Goal: Task Accomplishment & Management: Manage account settings

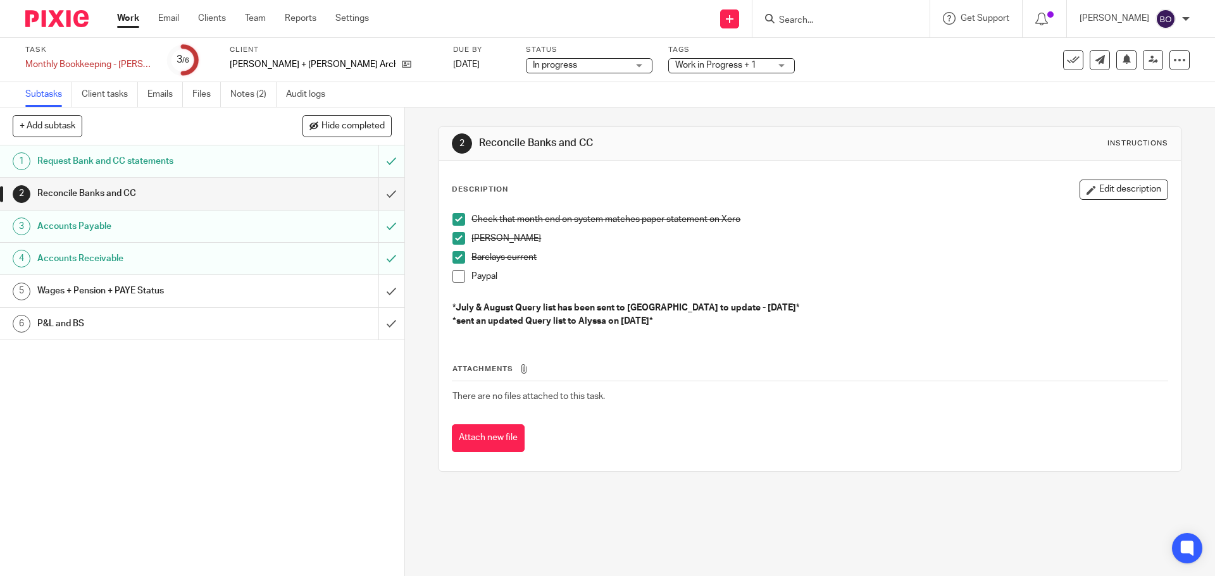
click at [452, 282] on span at bounding box center [458, 276] width 13 height 13
click at [1096, 187] on button "Edit description" at bounding box center [1123, 190] width 89 height 20
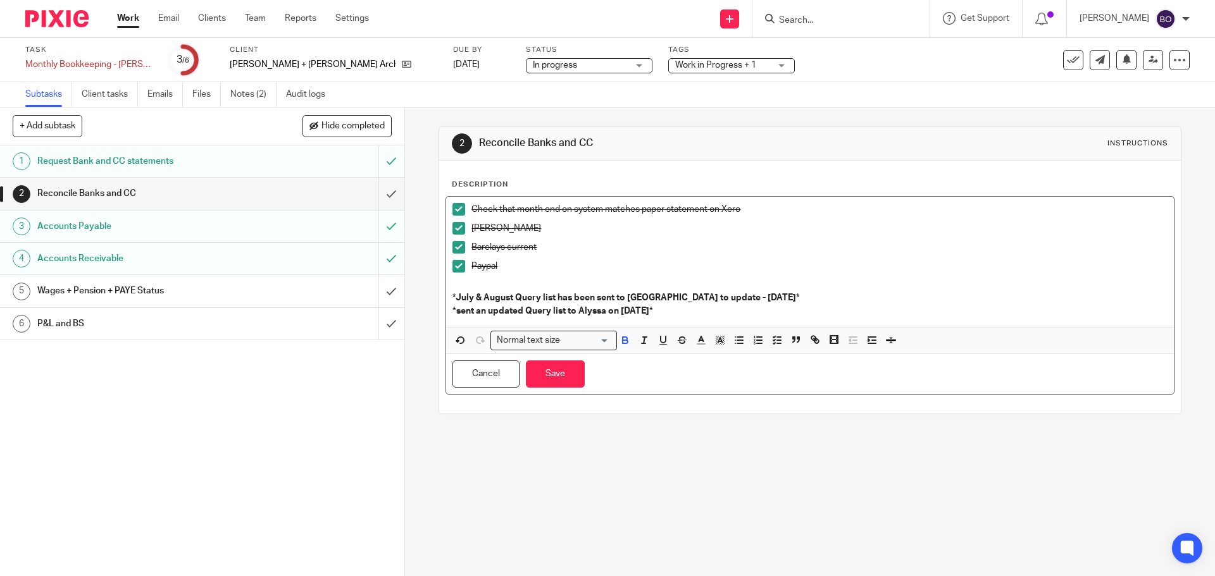
drag, startPoint x: 683, startPoint y: 313, endPoint x: 449, endPoint y: 297, distance: 234.6
click at [440, 295] on div "Description Check that month end on system matches paper statement on Xero Monz…" at bounding box center [809, 287] width 741 height 253
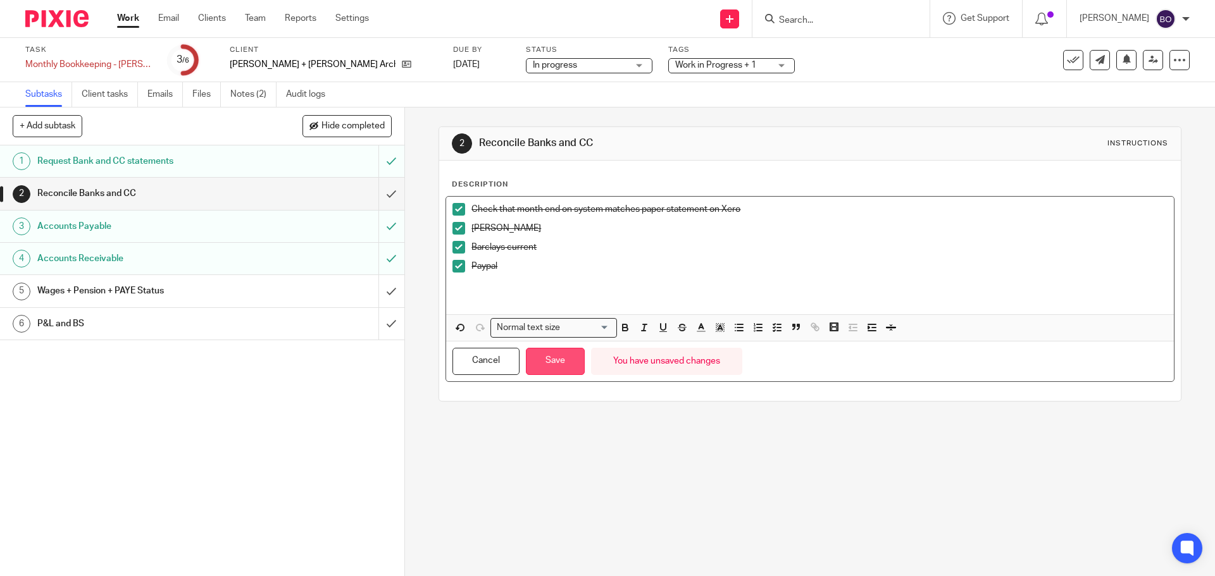
click at [547, 364] on button "Save" at bounding box center [555, 361] width 59 height 27
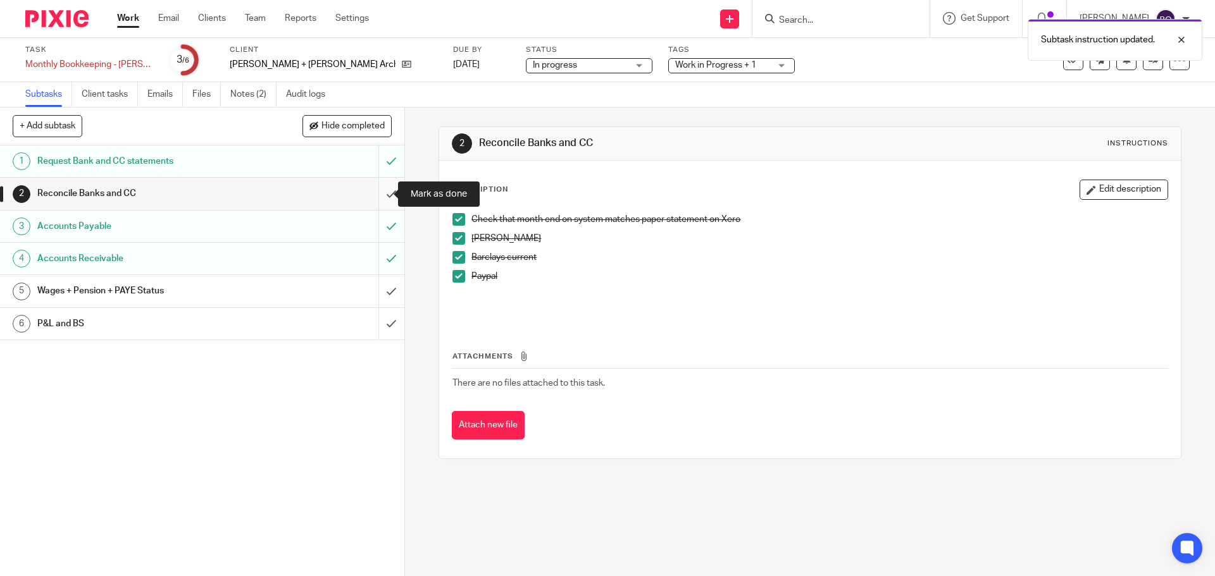
click at [375, 197] on input "submit" at bounding box center [202, 194] width 404 height 32
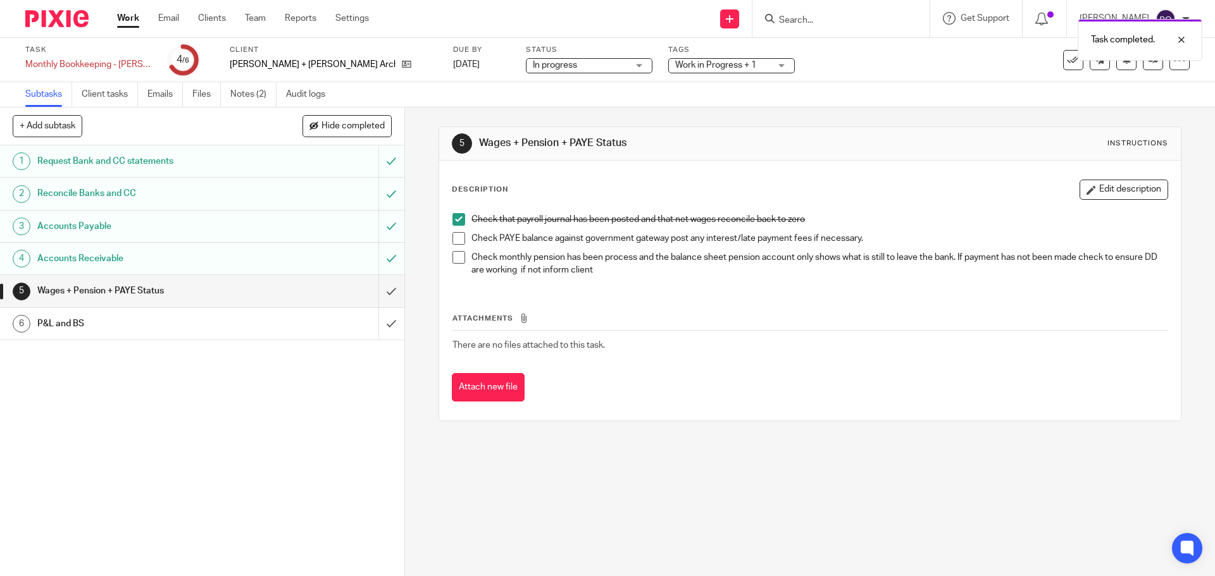
click at [456, 238] on span at bounding box center [458, 238] width 13 height 13
click at [458, 259] on span at bounding box center [458, 257] width 13 height 13
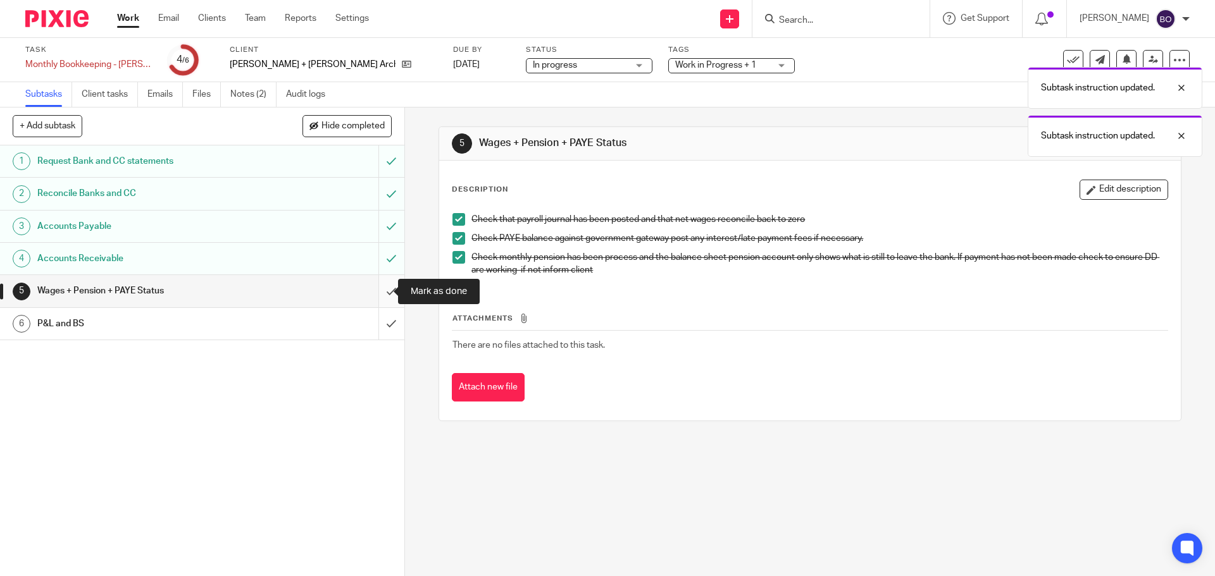
click at [380, 287] on input "submit" at bounding box center [202, 291] width 404 height 32
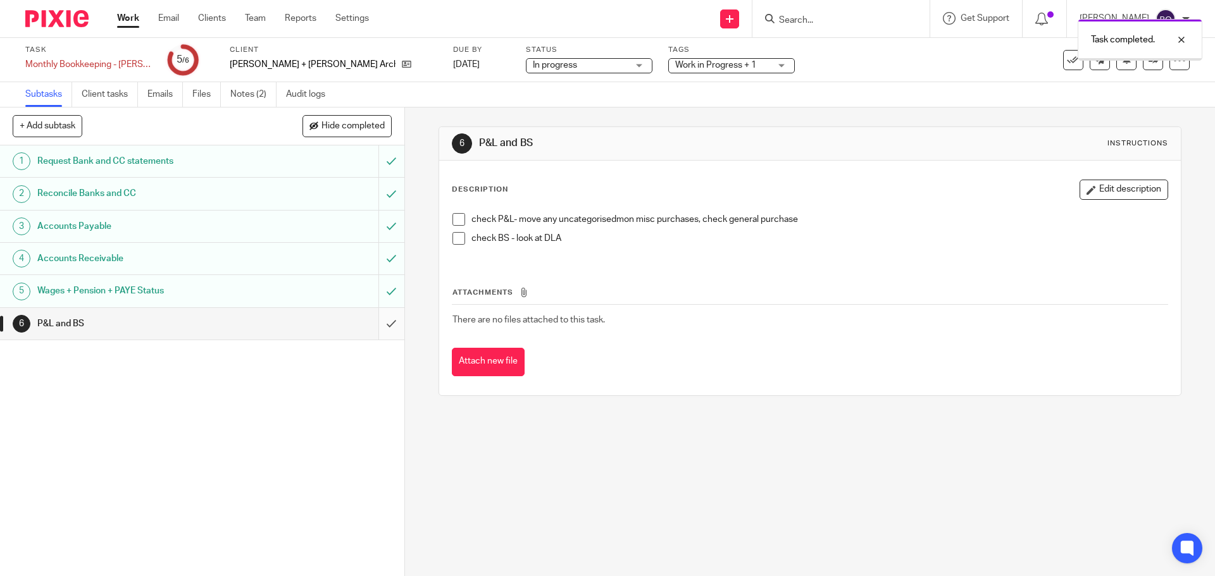
click at [375, 325] on input "submit" at bounding box center [202, 324] width 404 height 32
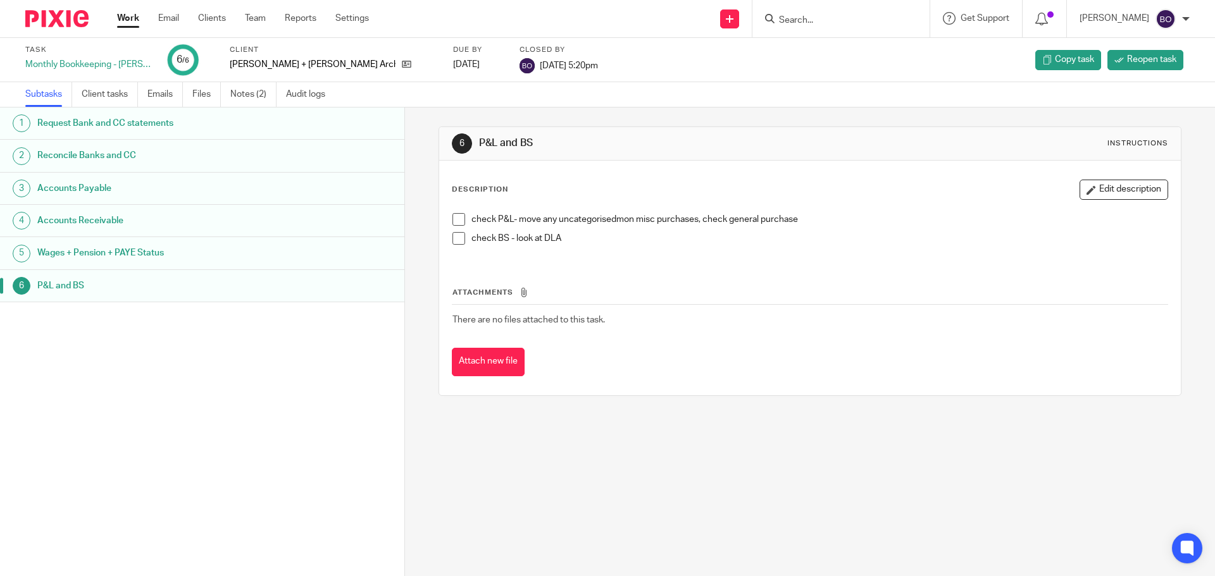
click at [123, 20] on link "Work" at bounding box center [128, 18] width 22 height 13
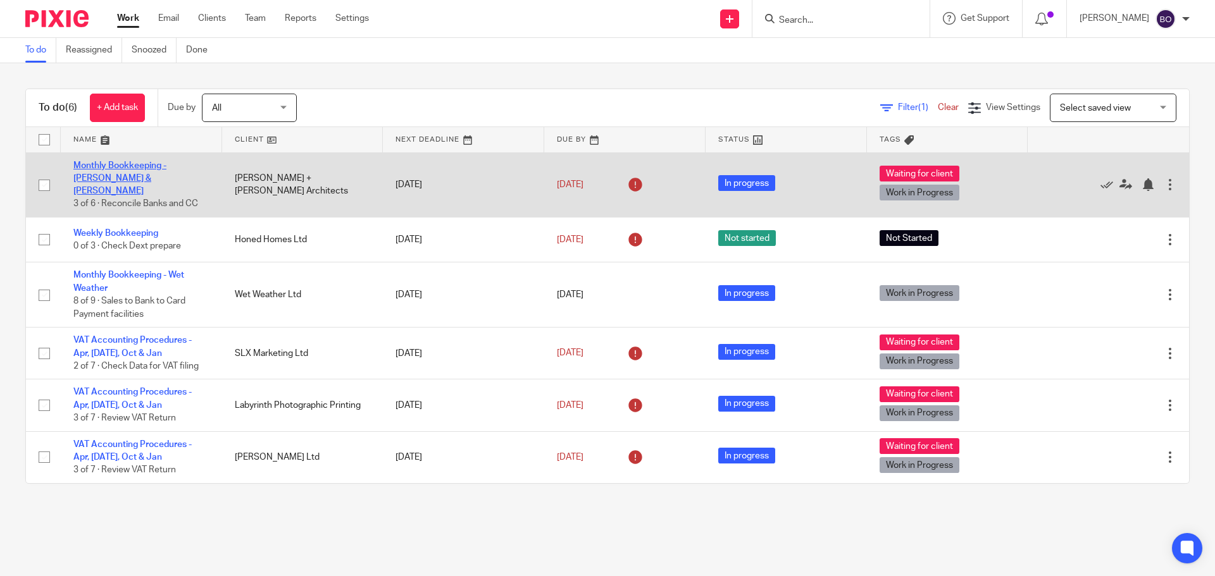
click at [151, 169] on link "Monthly Bookkeeping - [PERSON_NAME] & [PERSON_NAME]" at bounding box center [119, 178] width 93 height 35
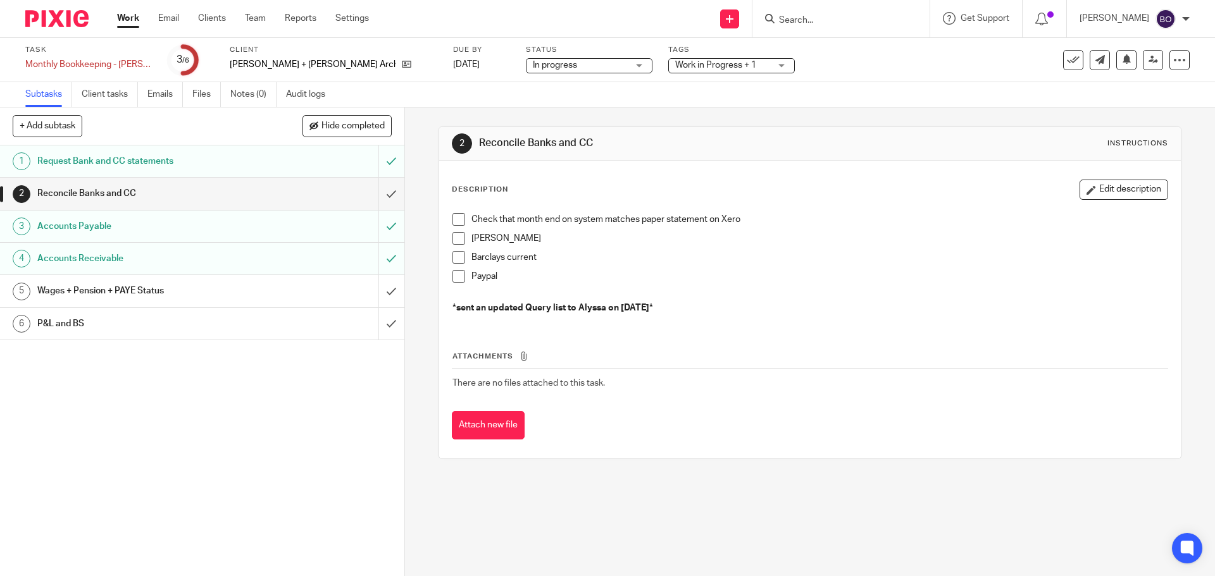
click at [457, 221] on span at bounding box center [458, 219] width 13 height 13
click at [456, 239] on span at bounding box center [458, 238] width 13 height 13
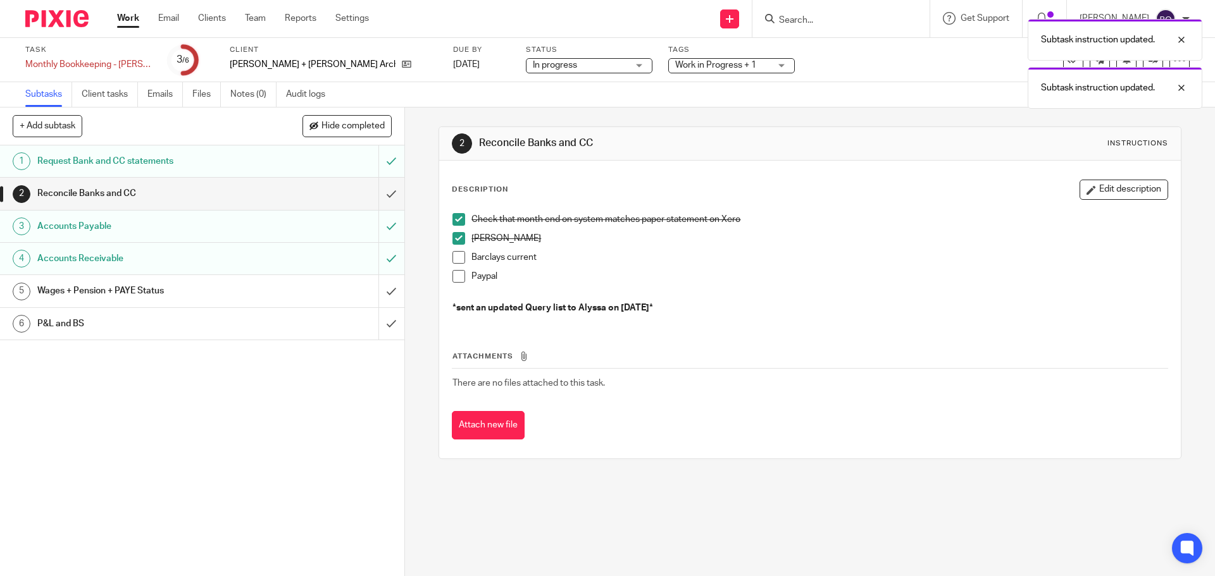
click at [453, 256] on span at bounding box center [458, 257] width 13 height 13
click at [454, 282] on span at bounding box center [458, 276] width 13 height 13
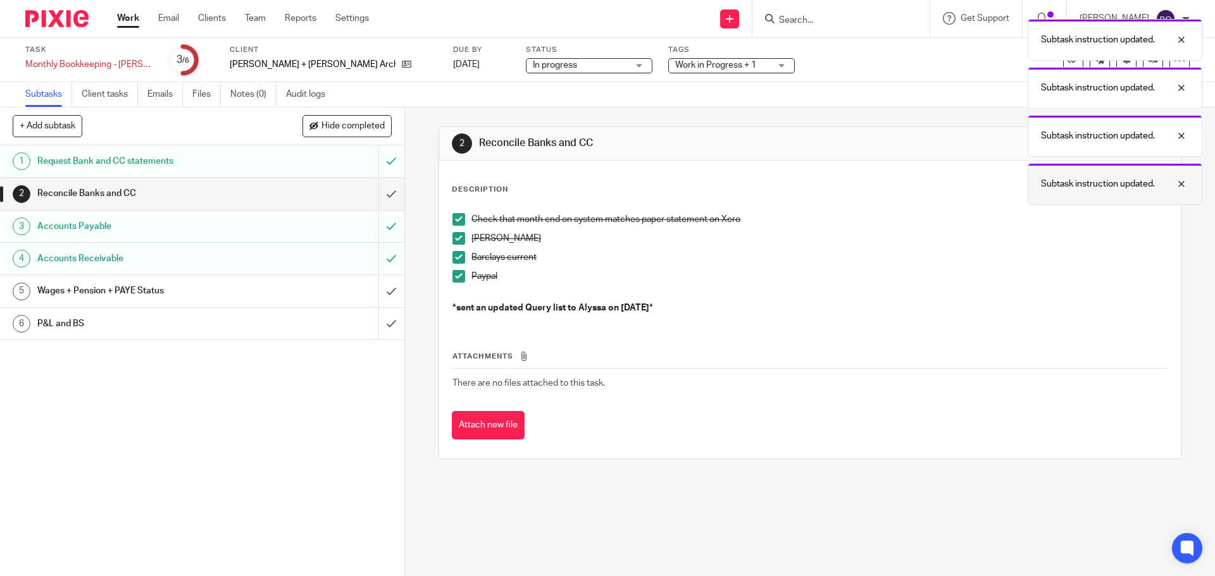
click at [1180, 186] on div at bounding box center [1172, 184] width 34 height 15
click at [1123, 190] on button "Edit description" at bounding box center [1123, 190] width 89 height 20
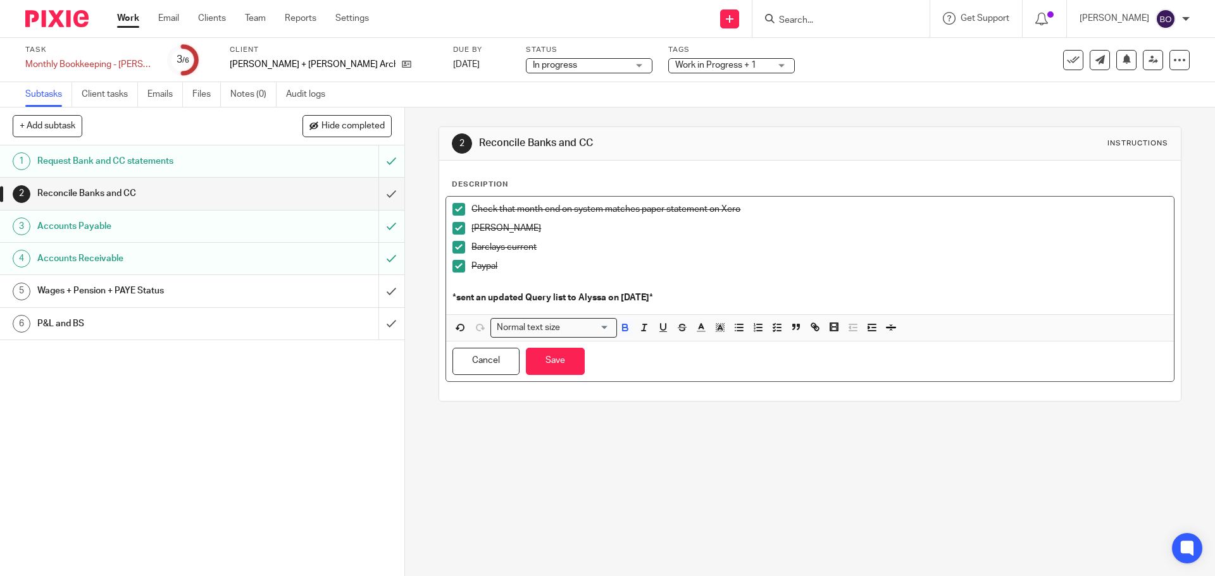
drag, startPoint x: 677, startPoint y: 296, endPoint x: 439, endPoint y: 294, distance: 237.9
click at [440, 295] on div "Description Check that month end on system matches paper statement on Xero Monz…" at bounding box center [809, 281] width 741 height 240
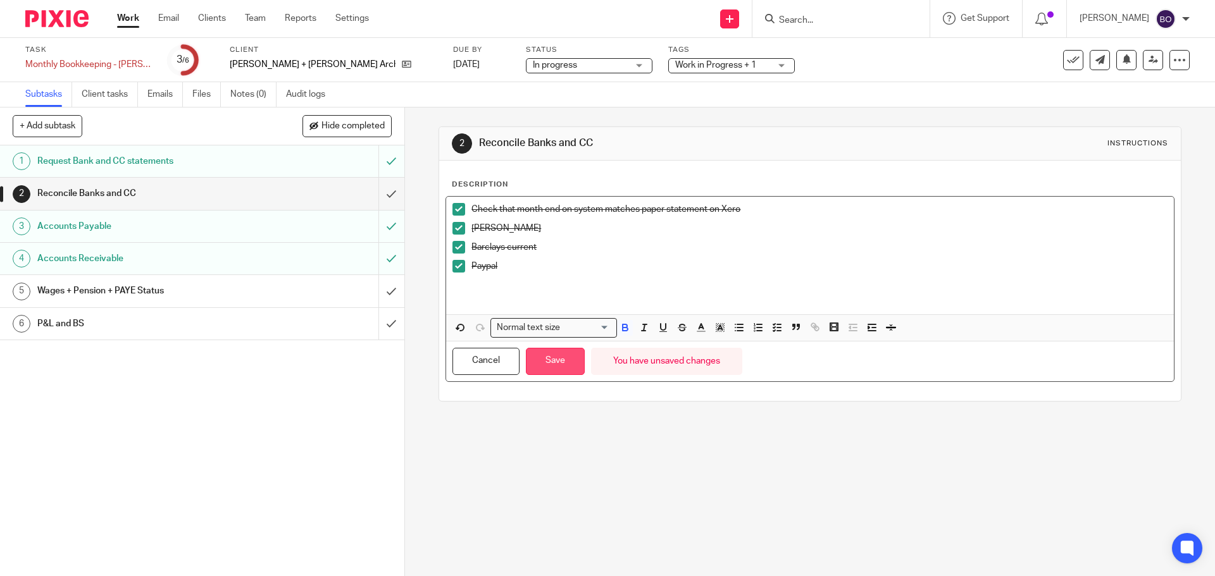
click at [533, 354] on button "Save" at bounding box center [555, 361] width 59 height 27
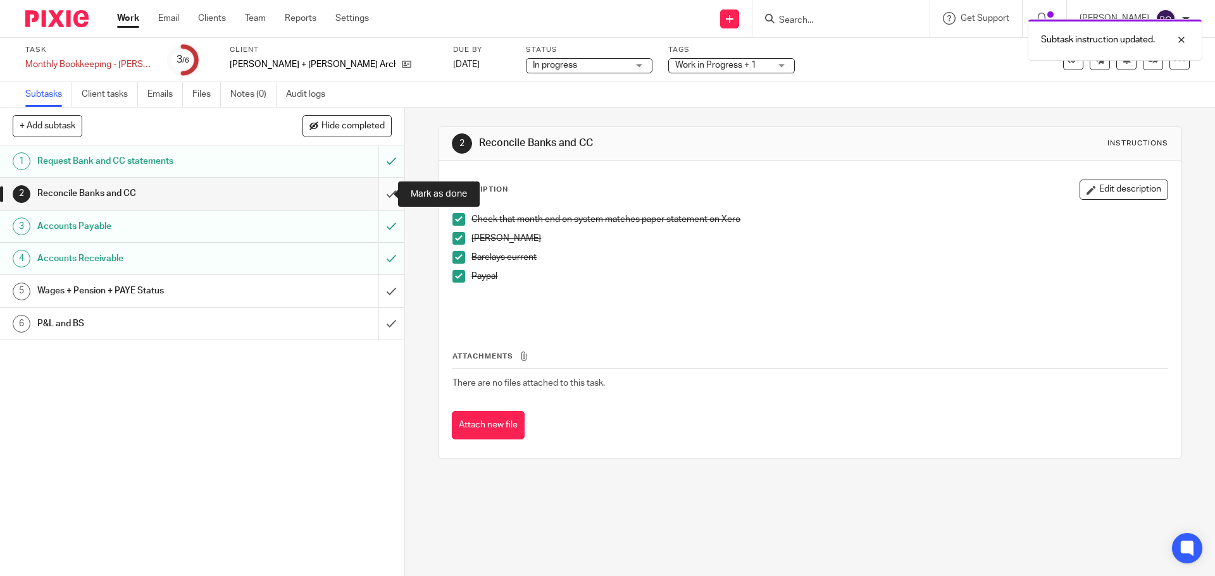
click at [378, 197] on input "submit" at bounding box center [202, 194] width 404 height 32
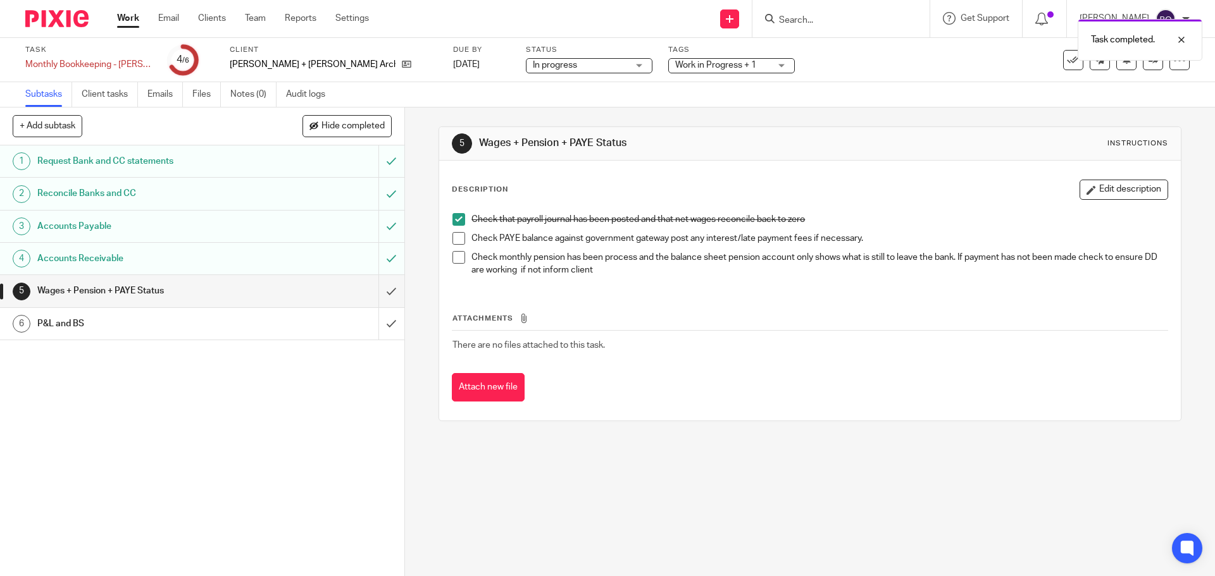
drag, startPoint x: 453, startPoint y: 240, endPoint x: 454, endPoint y: 249, distance: 9.6
click at [453, 240] on span at bounding box center [458, 238] width 13 height 13
click at [454, 239] on span at bounding box center [458, 238] width 13 height 13
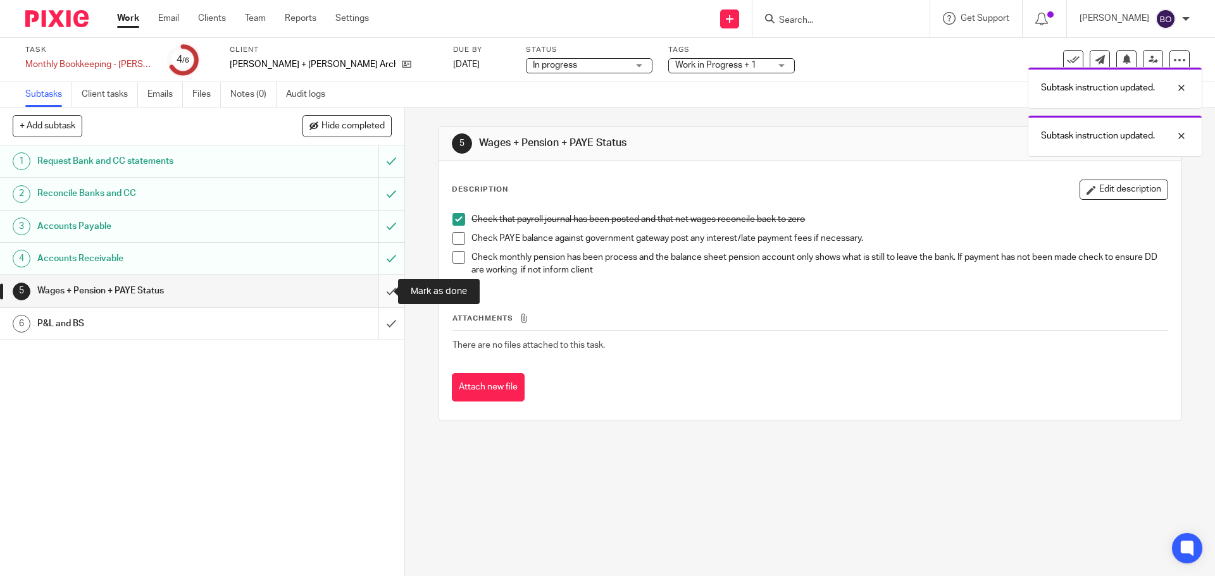
click at [377, 293] on input "submit" at bounding box center [202, 291] width 404 height 32
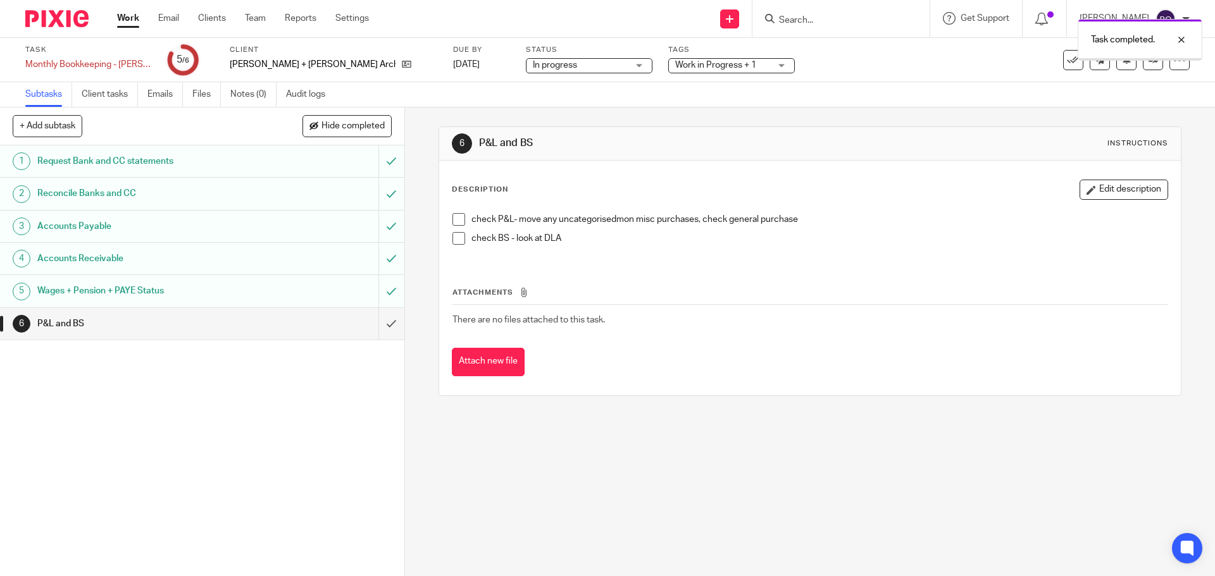
click at [381, 327] on input "submit" at bounding box center [202, 324] width 404 height 32
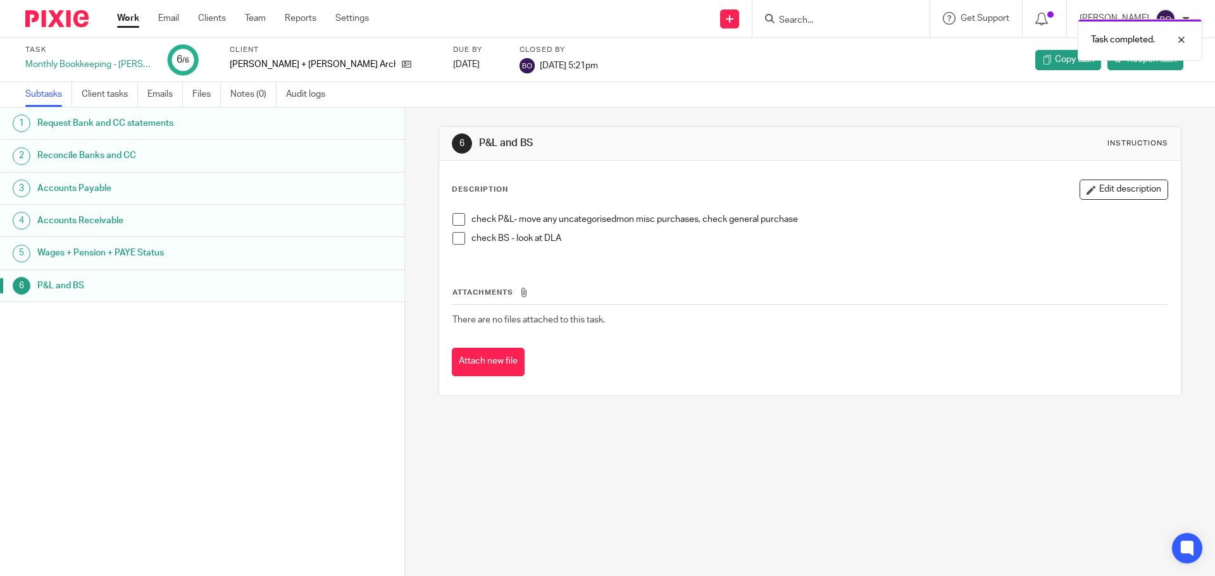
click at [132, 23] on link "Work" at bounding box center [128, 18] width 22 height 13
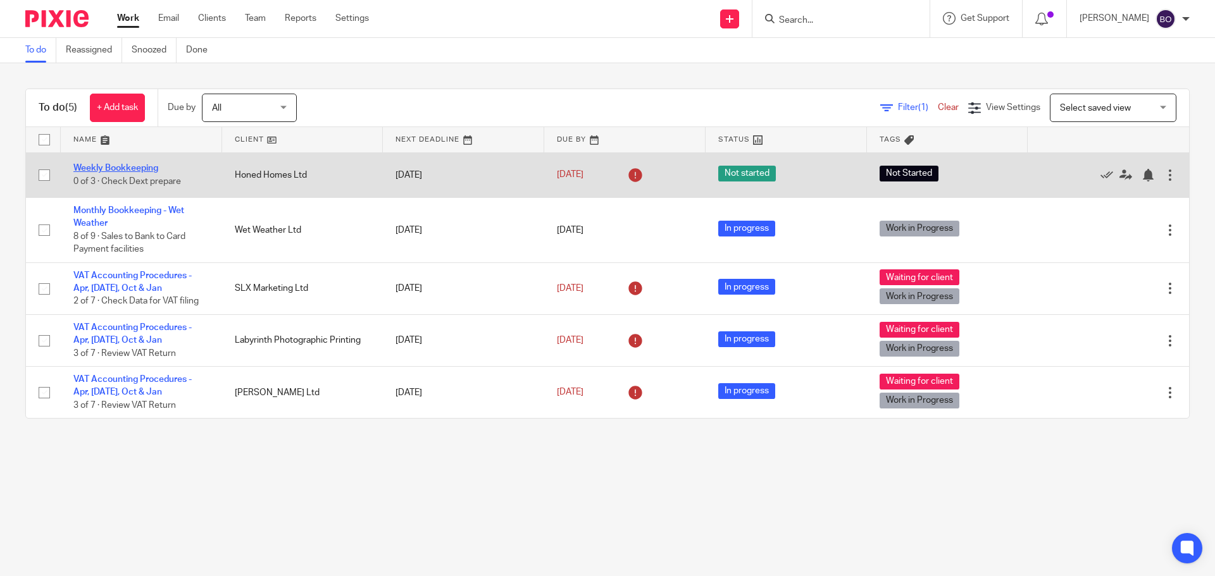
click at [128, 169] on link "Weekly Bookkeeping" at bounding box center [115, 168] width 85 height 9
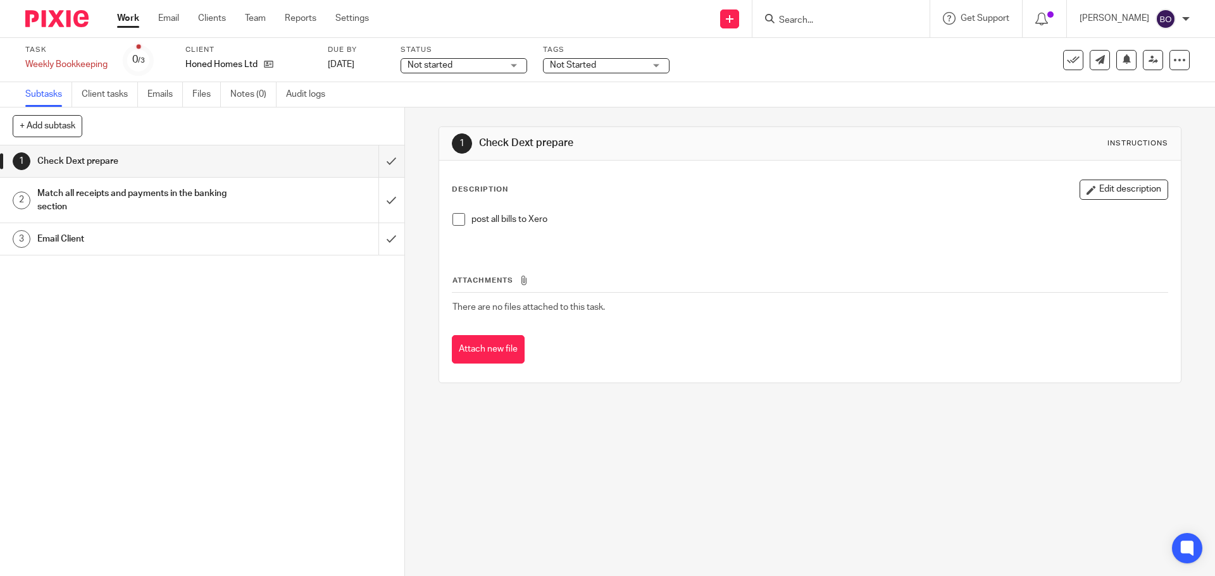
click at [126, 20] on link "Work" at bounding box center [128, 18] width 22 height 13
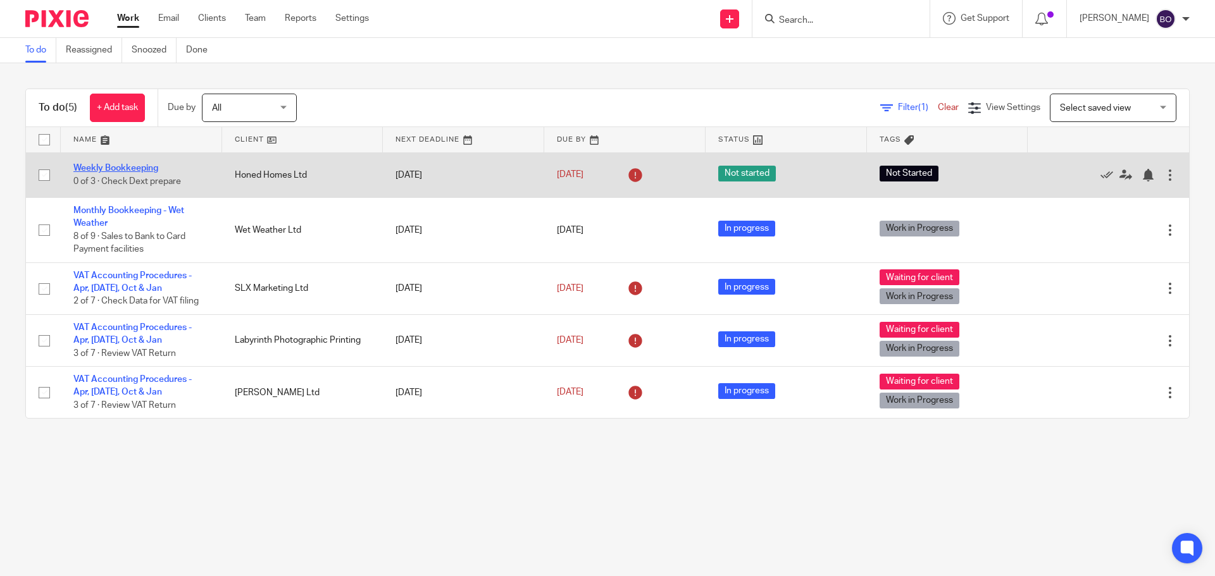
click at [157, 170] on link "Weekly Bookkeeping" at bounding box center [115, 168] width 85 height 9
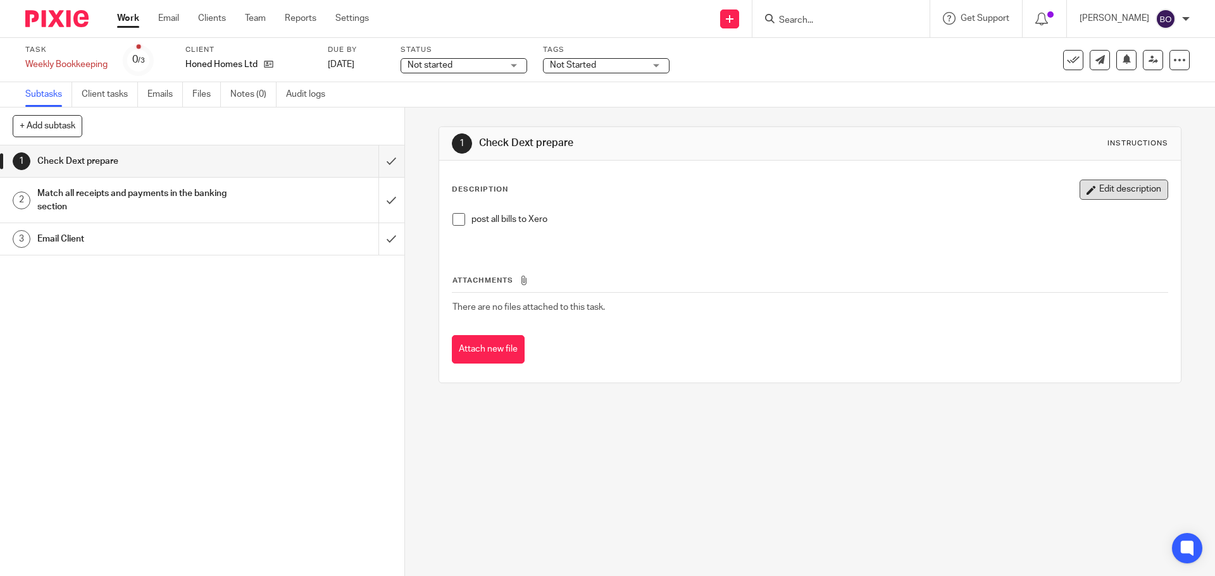
click at [1113, 191] on button "Edit description" at bounding box center [1123, 190] width 89 height 20
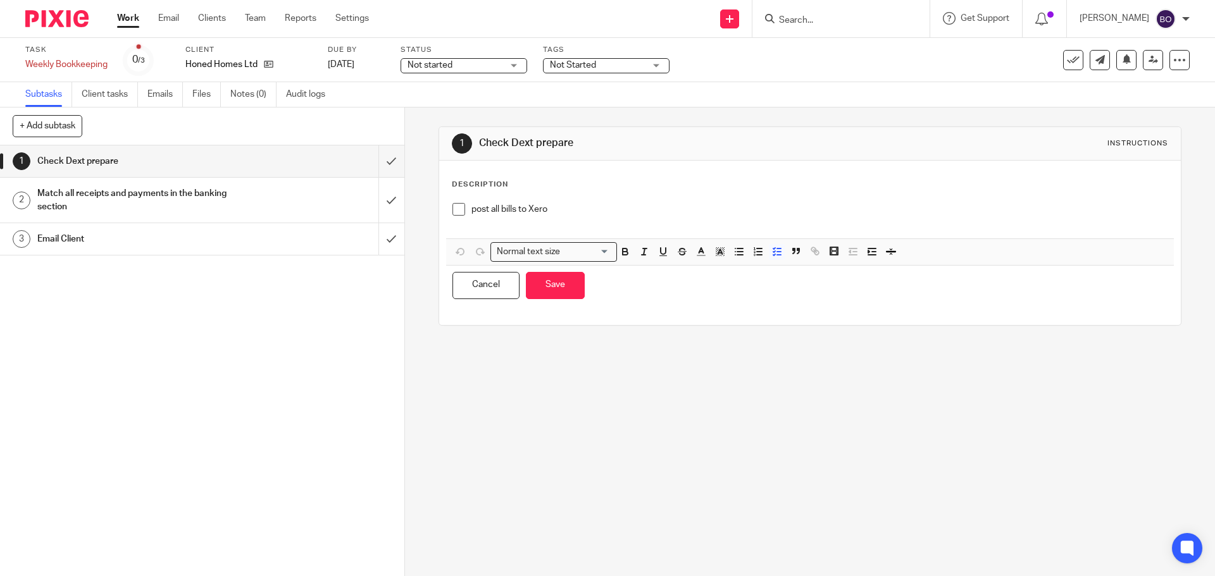
click at [583, 214] on p "post all bills to Xero" at bounding box center [818, 209] width 695 height 13
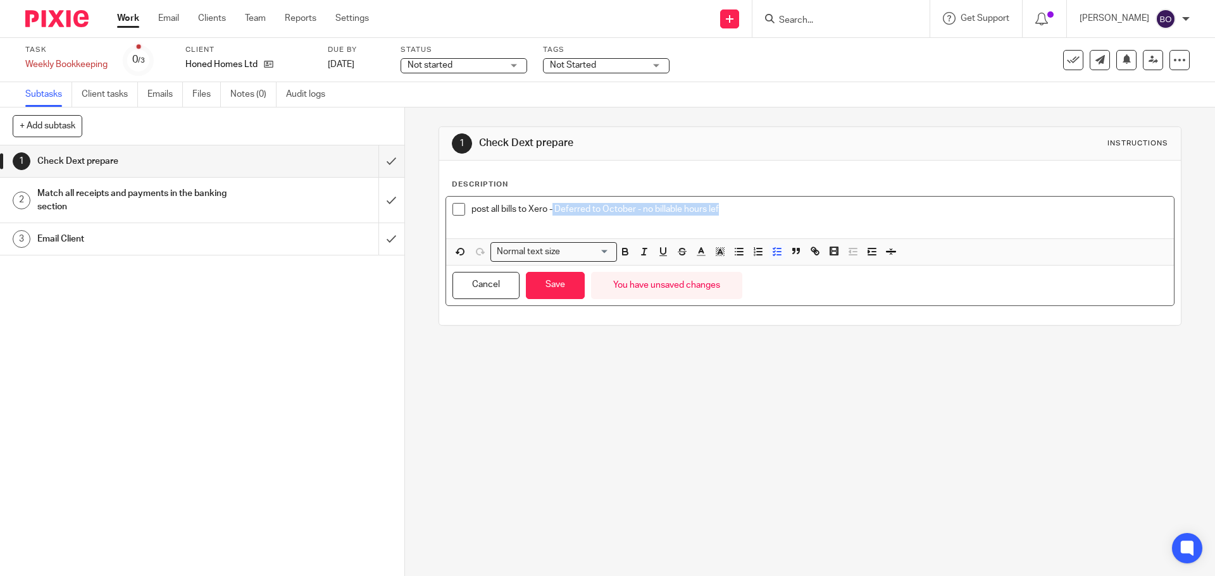
drag, startPoint x: 551, startPoint y: 209, endPoint x: 752, endPoint y: 209, distance: 200.6
click at [752, 209] on p "post all bills to Xero - Deferred to October - no billable hours lef" at bounding box center [818, 209] width 695 height 13
click at [723, 212] on p "post all bills to Xero - Deferred to October - no billable hours lef" at bounding box center [818, 209] width 695 height 13
drag, startPoint x: 552, startPoint y: 207, endPoint x: 786, endPoint y: 207, distance: 233.5
click at [786, 207] on p "post all bills to Xero - Deferred to October - no billable hours left" at bounding box center [818, 209] width 695 height 13
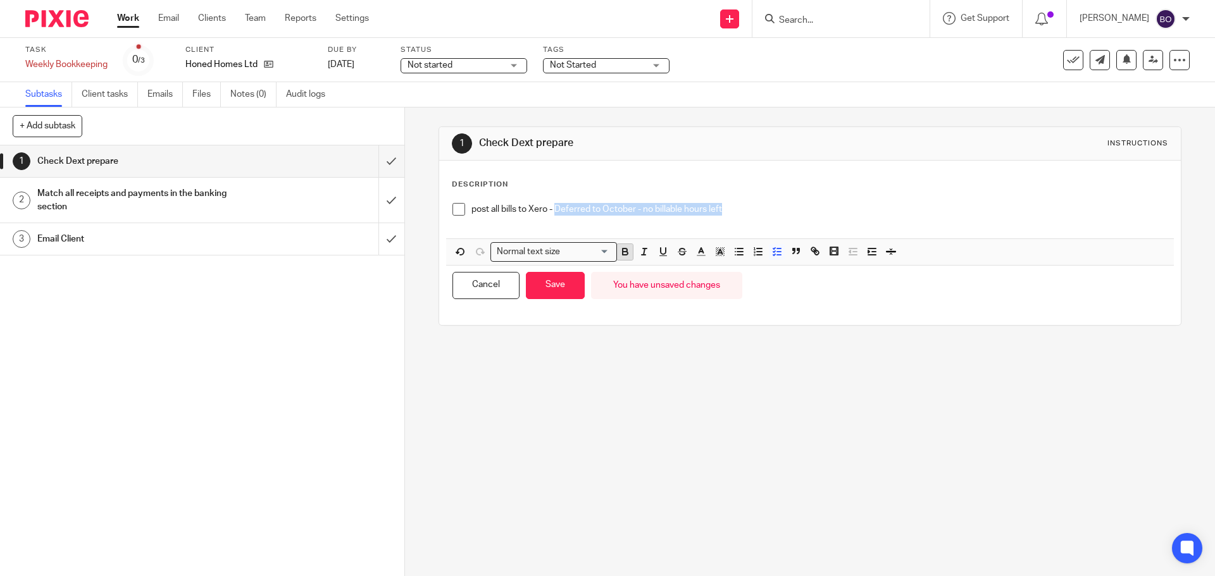
click at [623, 255] on icon "button" at bounding box center [625, 253] width 5 height 3
copy p "post all bills to Xero -"
click at [550, 283] on button "Save" at bounding box center [555, 285] width 59 height 27
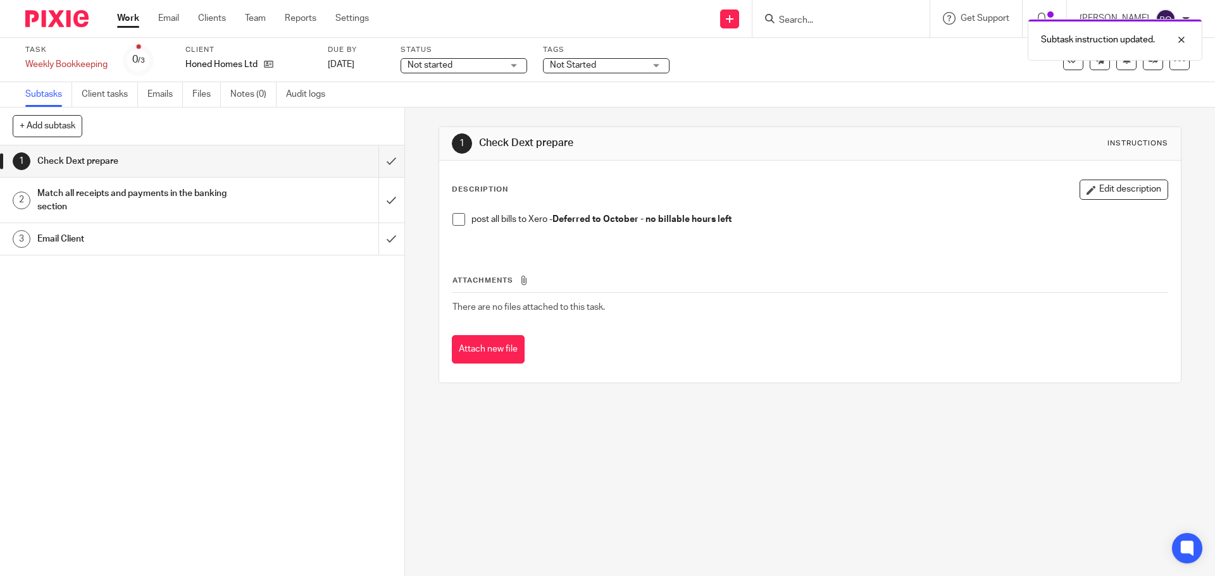
click at [280, 200] on div "Match all receipts and payments in the banking section" at bounding box center [201, 200] width 328 height 32
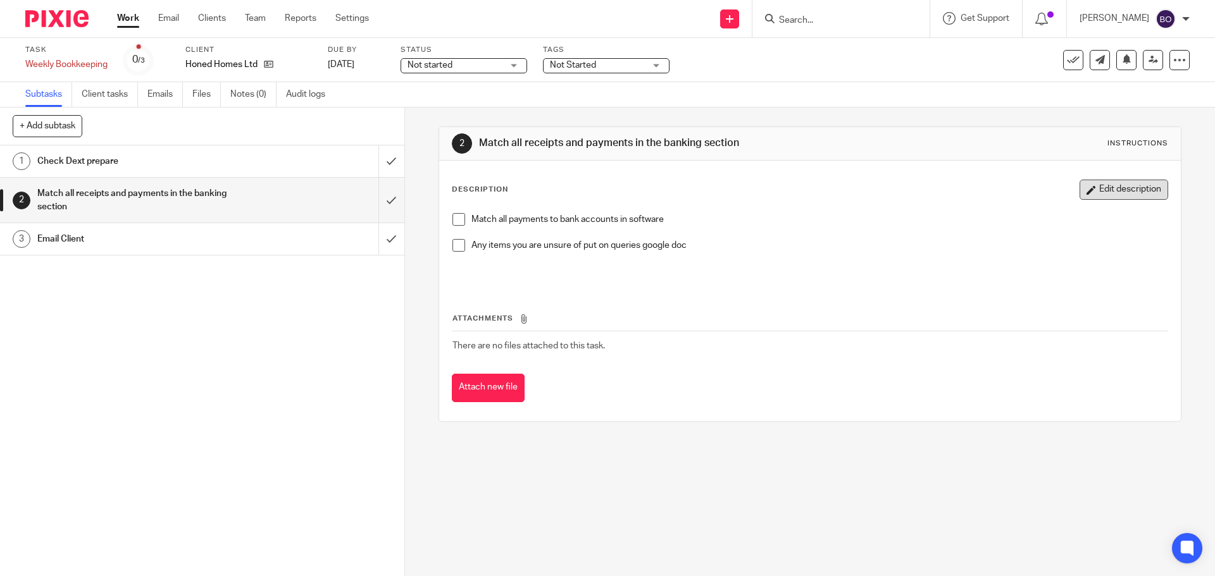
click at [1083, 196] on button "Edit description" at bounding box center [1123, 190] width 89 height 20
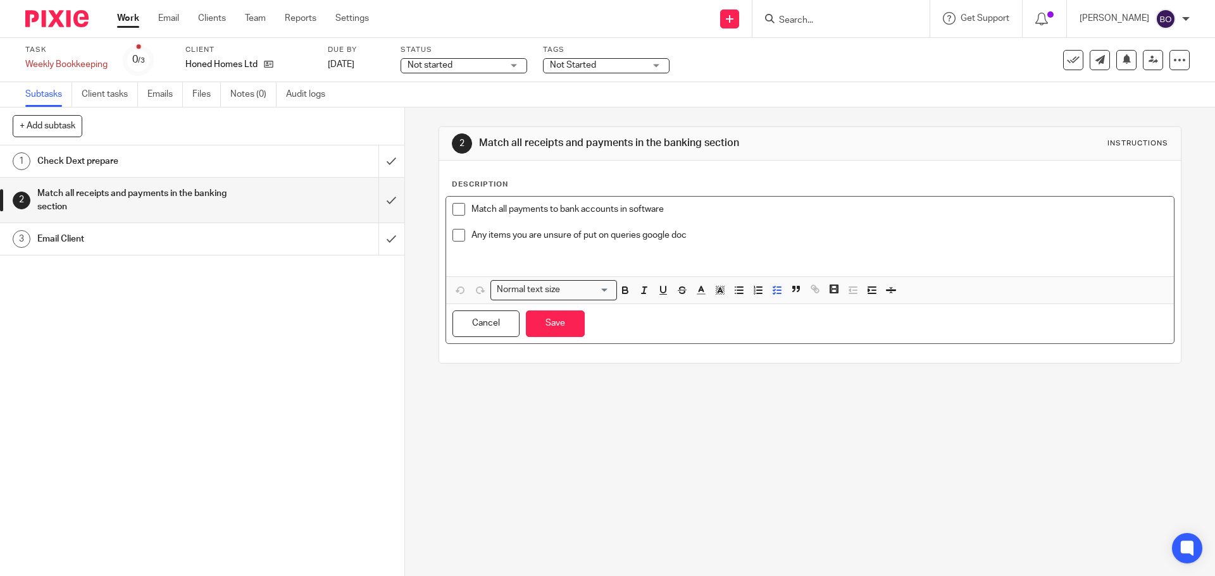
drag, startPoint x: 708, startPoint y: 230, endPoint x: 723, endPoint y: 232, distance: 14.6
click at [709, 230] on p "Any items you are unsure of put on queries google doc" at bounding box center [818, 235] width 695 height 13
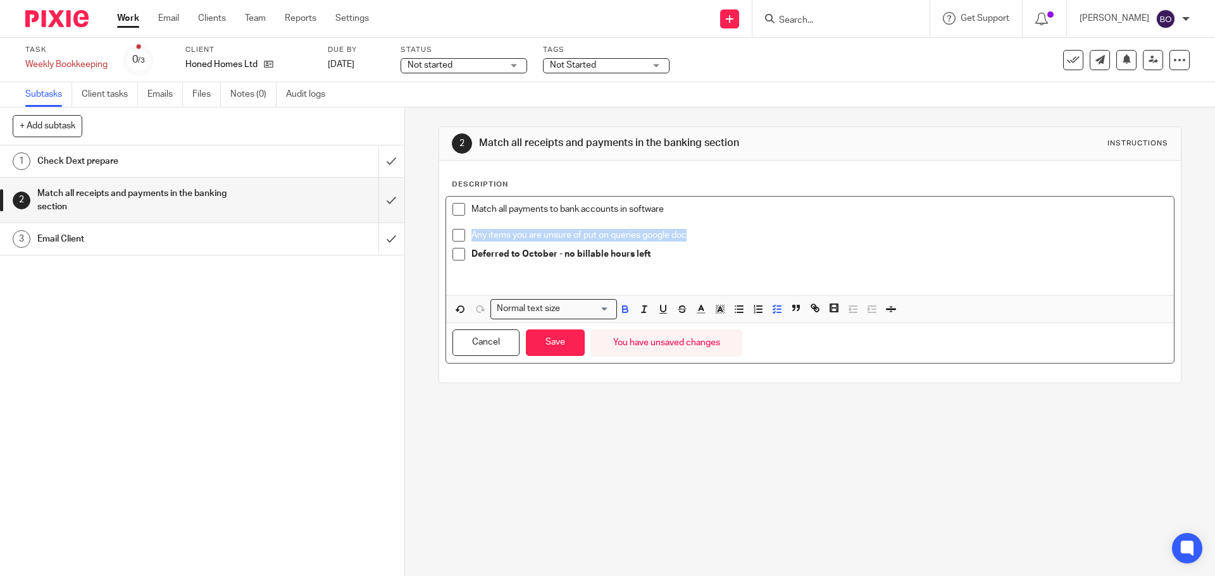
click at [480, 254] on strong "Deferred to October - no billable hours left" at bounding box center [560, 254] width 179 height 9
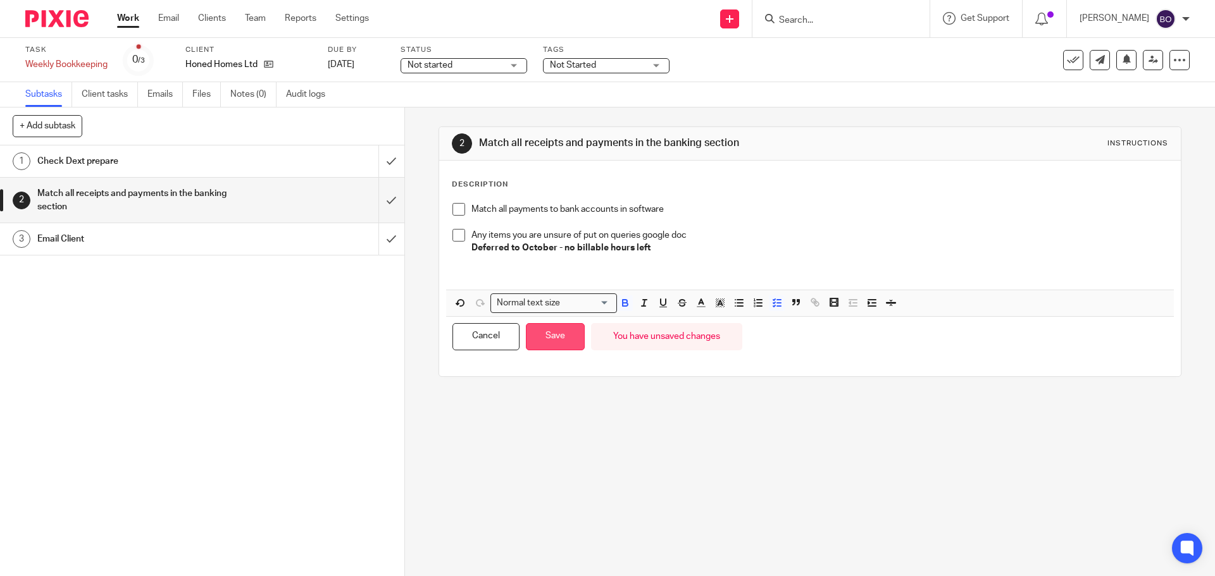
click at [542, 336] on button "Save" at bounding box center [555, 336] width 59 height 27
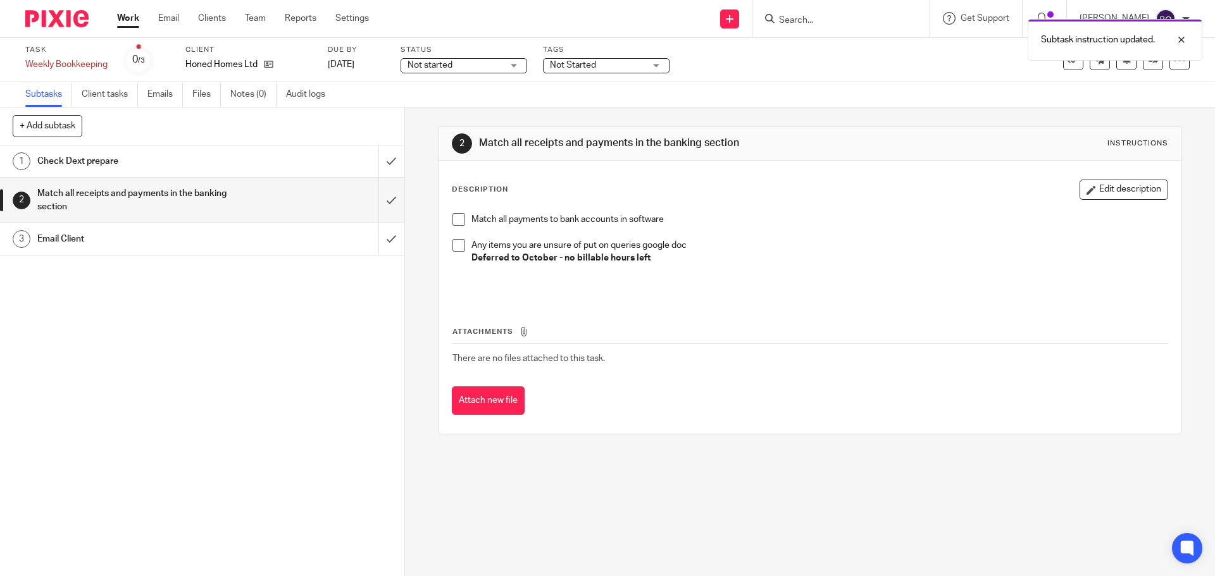
click at [309, 241] on div "Email Client" at bounding box center [201, 239] width 328 height 19
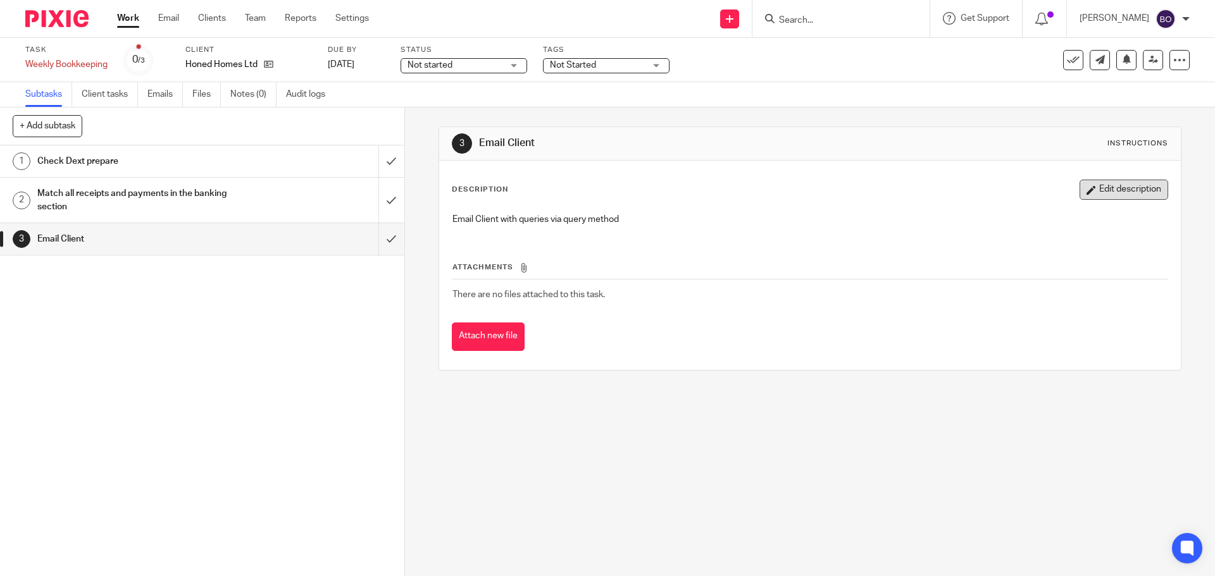
click at [1086, 191] on icon "button" at bounding box center [1090, 189] width 9 height 9
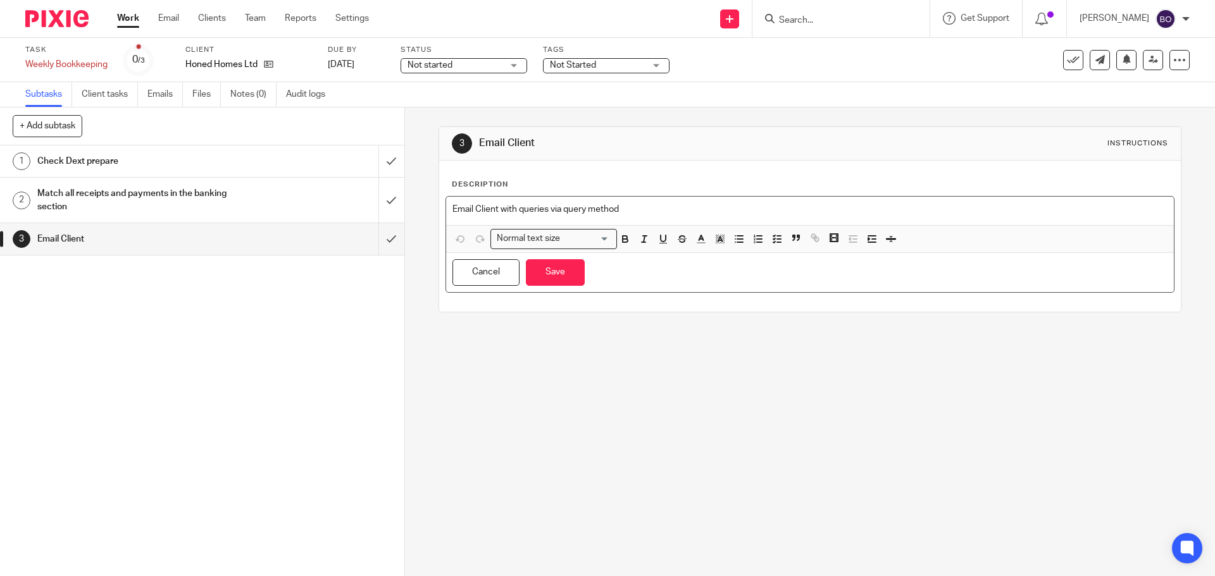
click at [653, 209] on p "Email Client with queries via query method" at bounding box center [809, 209] width 714 height 13
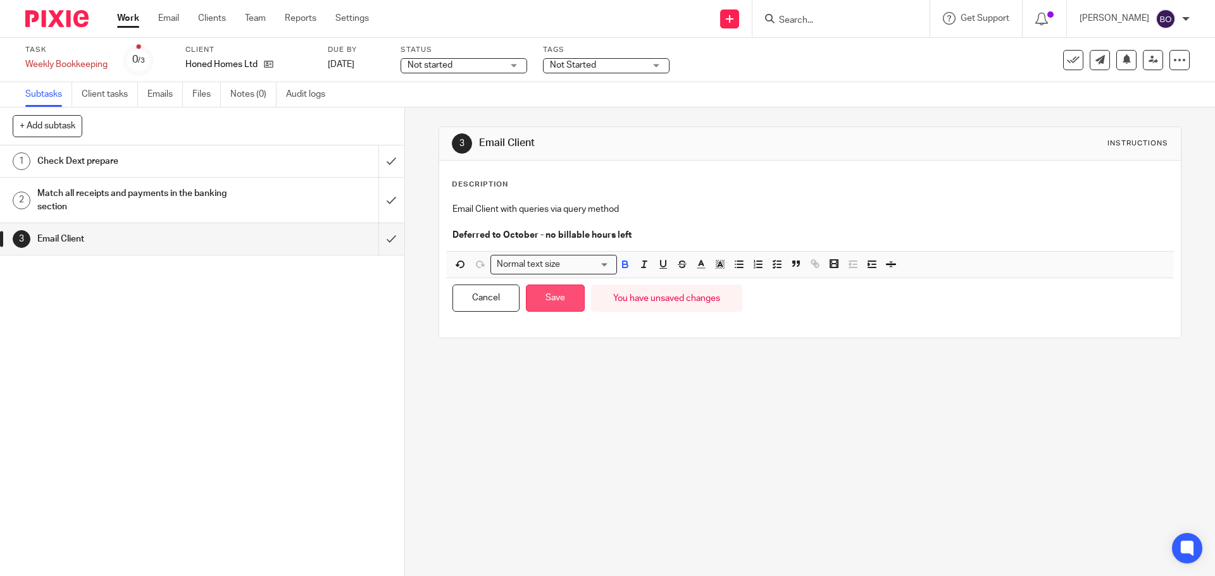
click at [547, 303] on button "Save" at bounding box center [555, 298] width 59 height 27
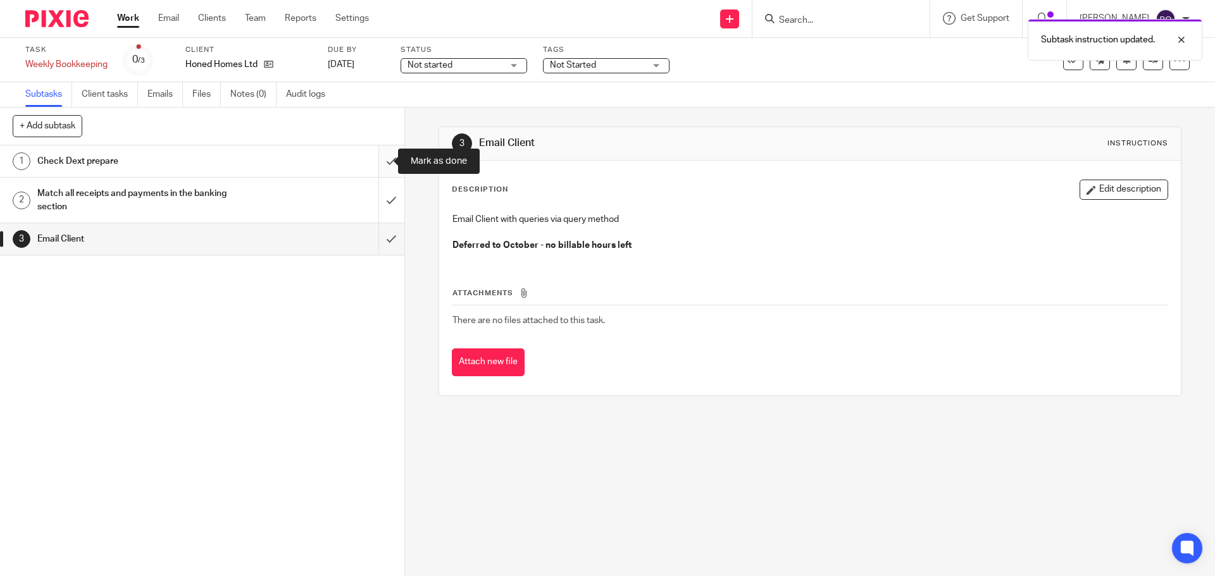
click at [380, 160] on input "submit" at bounding box center [202, 162] width 404 height 32
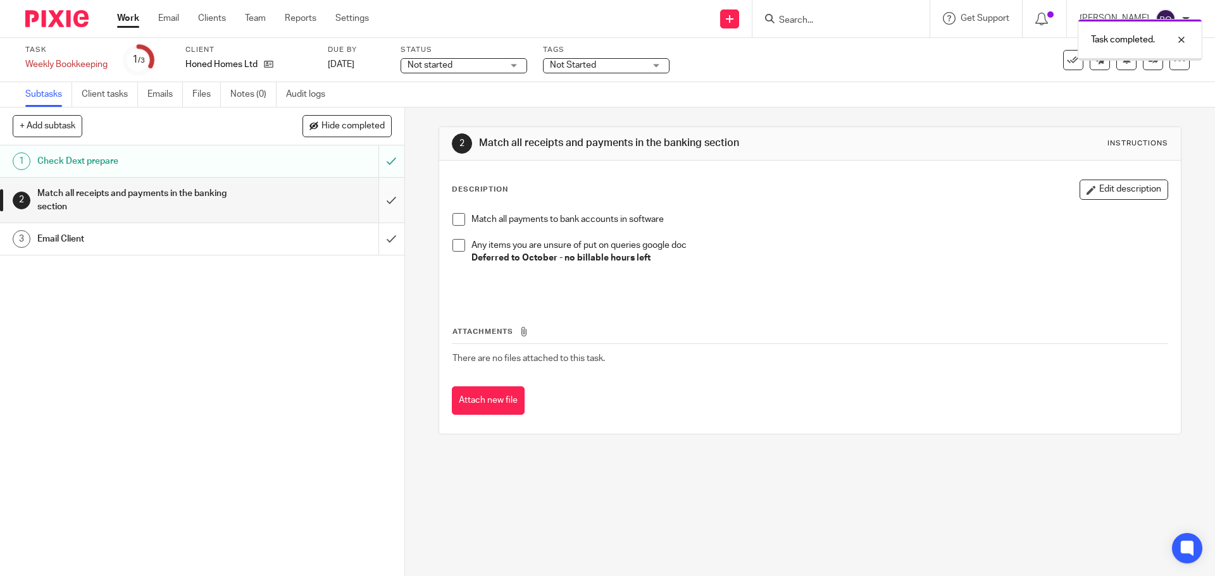
click at [379, 192] on input "submit" at bounding box center [202, 200] width 404 height 45
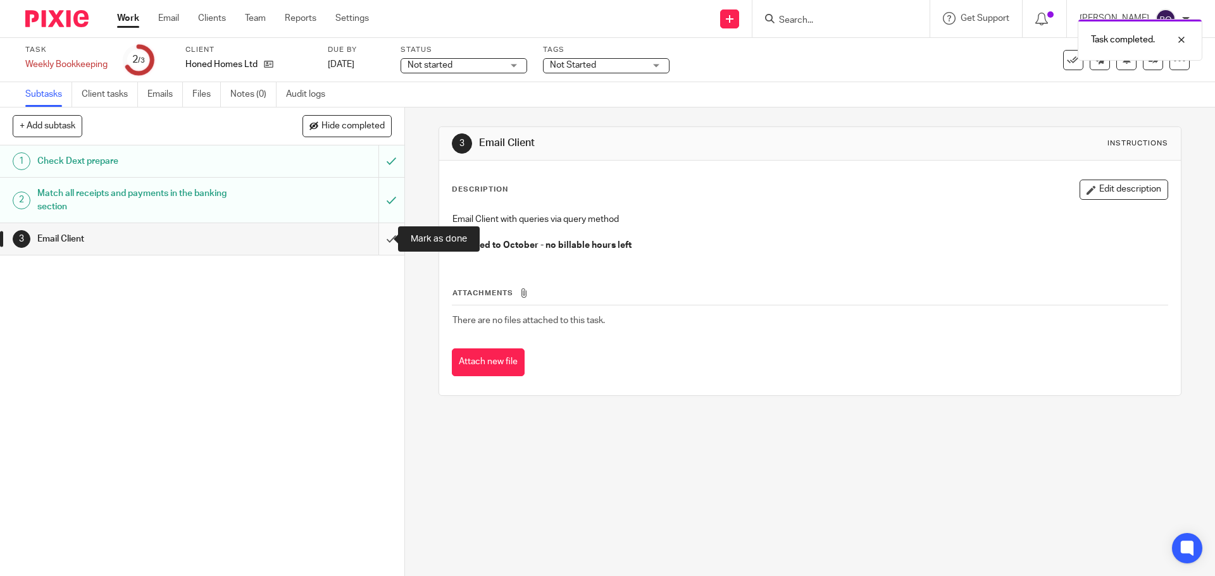
click at [383, 238] on input "submit" at bounding box center [202, 239] width 404 height 32
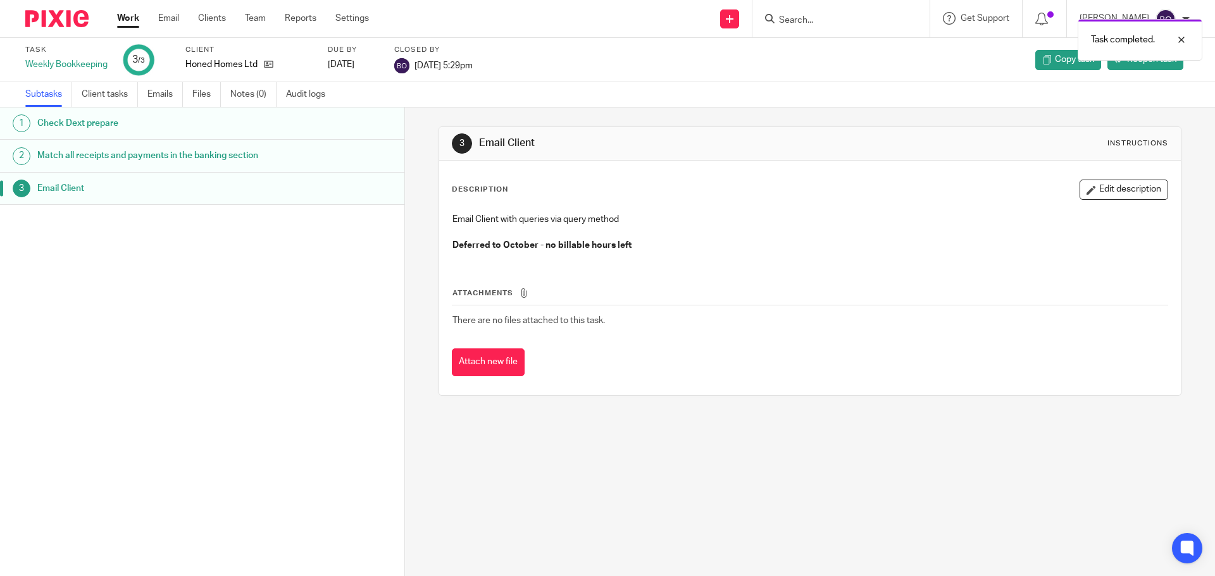
click at [131, 19] on link "Work" at bounding box center [128, 18] width 22 height 13
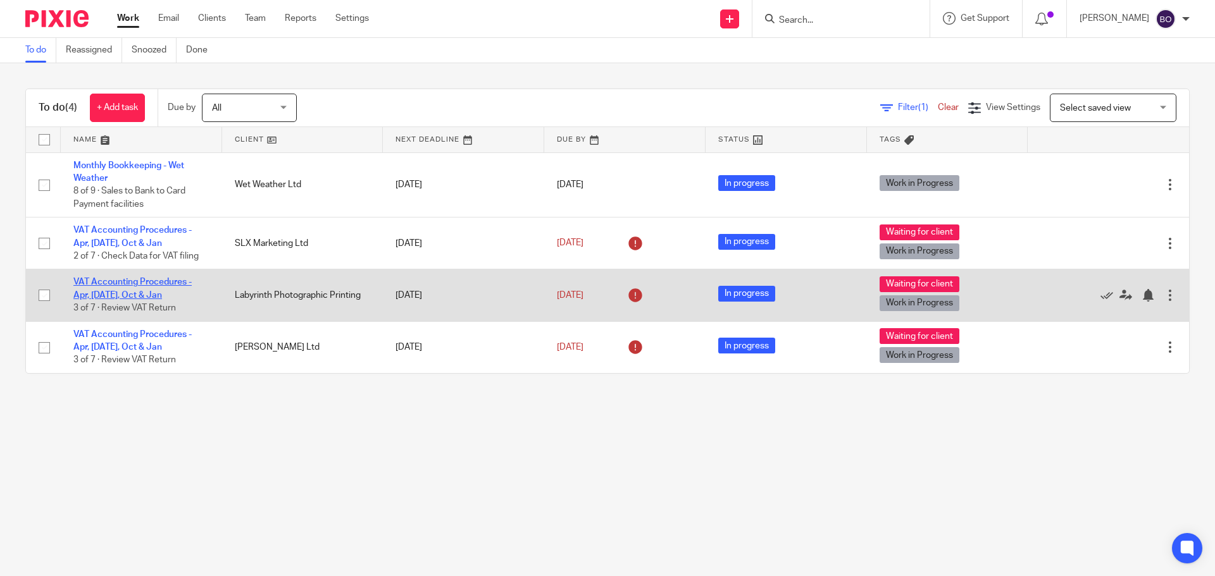
click at [112, 280] on link "VAT Accounting Procedures - Apr, [DATE], Oct & Jan" at bounding box center [132, 289] width 118 height 22
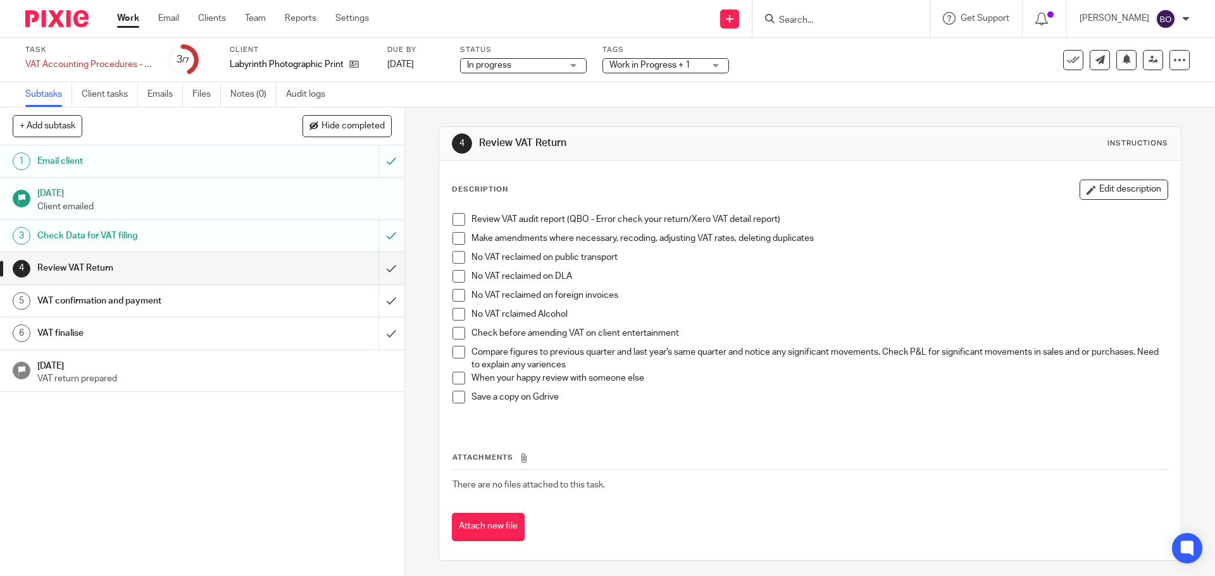
click at [715, 66] on div "Work in Progress + 1" at bounding box center [665, 65] width 127 height 15
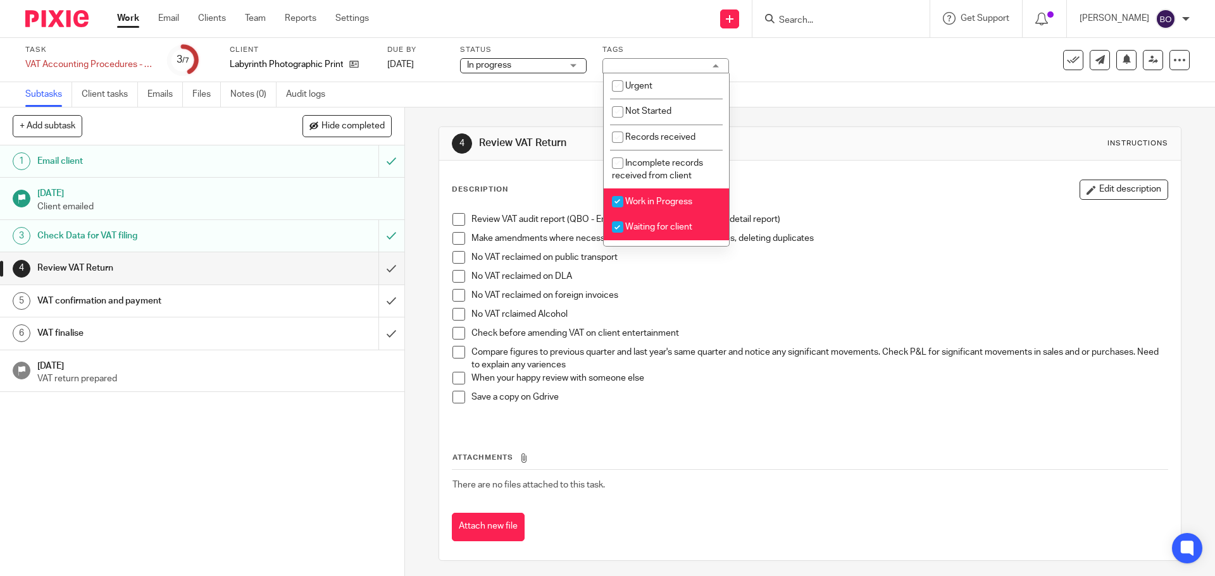
click at [615, 227] on input "checkbox" at bounding box center [618, 227] width 24 height 24
checkbox input "false"
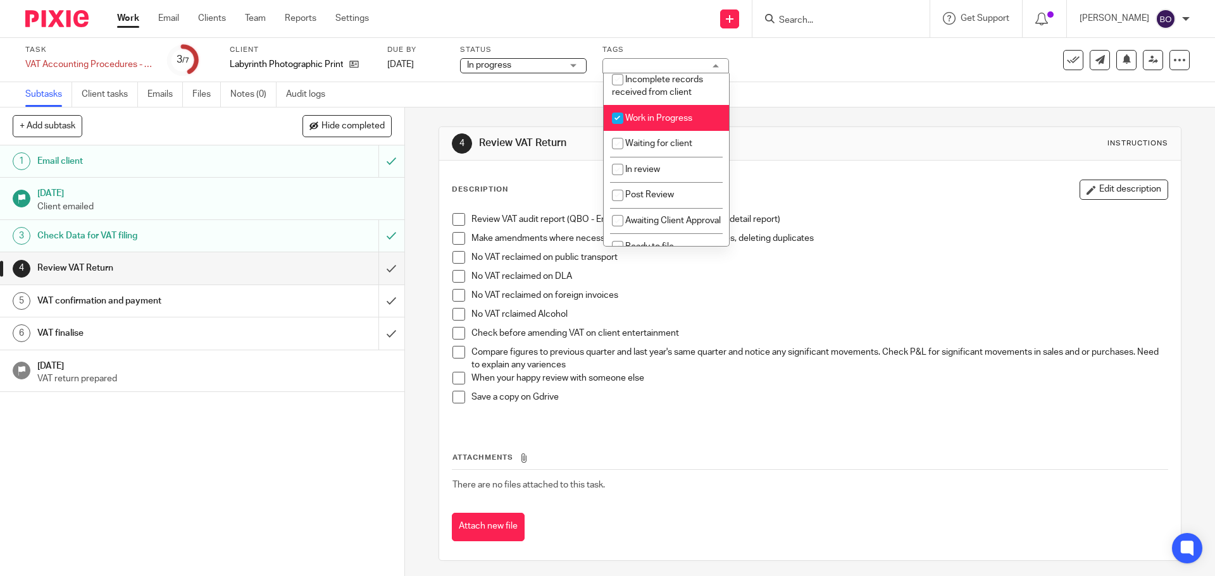
scroll to position [86, 0]
click at [653, 171] on span "In review" at bounding box center [642, 167] width 35 height 9
checkbox input "true"
click at [123, 22] on link "Work" at bounding box center [128, 18] width 22 height 13
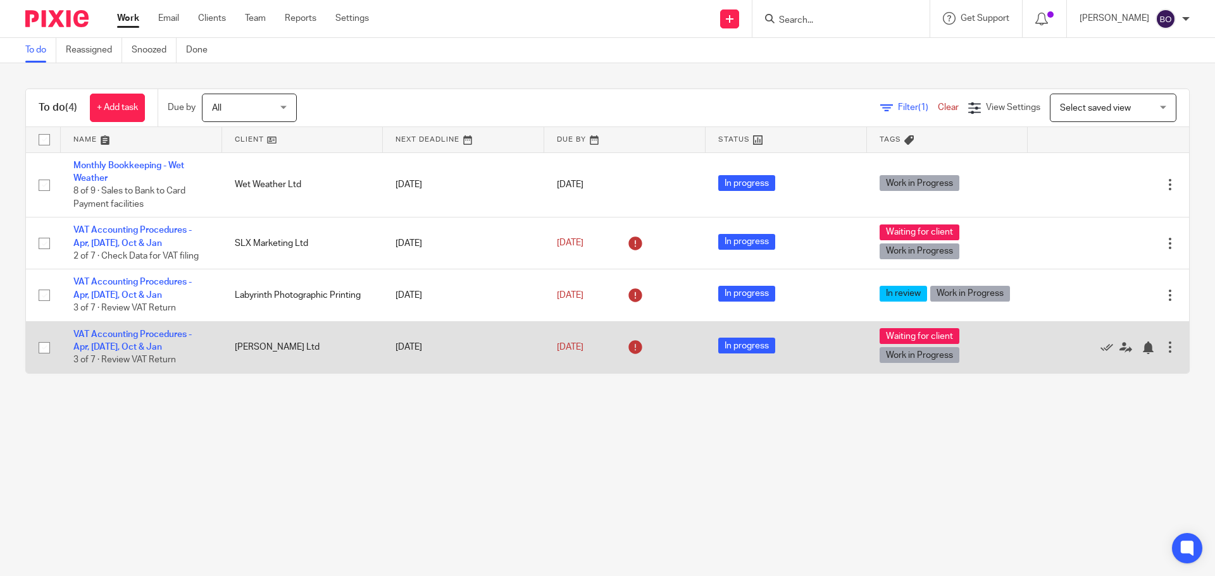
click at [784, 347] on td "In progress" at bounding box center [785, 347] width 161 height 52
click at [747, 351] on span "In progress" at bounding box center [746, 346] width 57 height 16
click at [289, 346] on td "[PERSON_NAME] Ltd" at bounding box center [302, 347] width 161 height 52
click at [143, 330] on link "VAT Accounting Procedures - Apr, [DATE], Oct & Jan" at bounding box center [132, 341] width 118 height 22
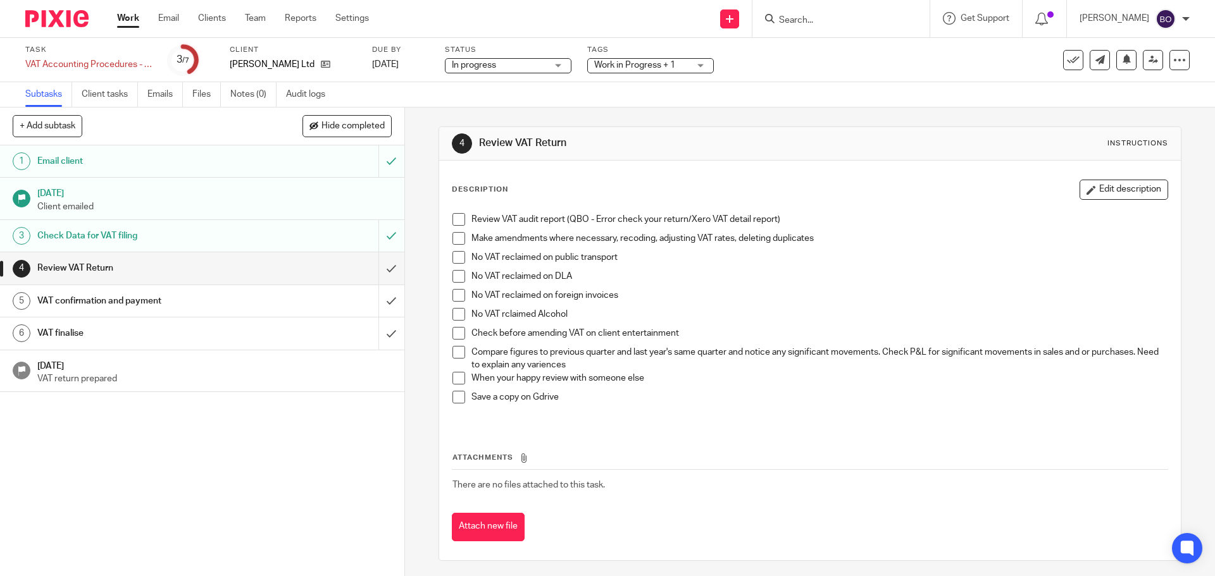
click at [698, 68] on div "Work in Progress + 1" at bounding box center [650, 65] width 127 height 15
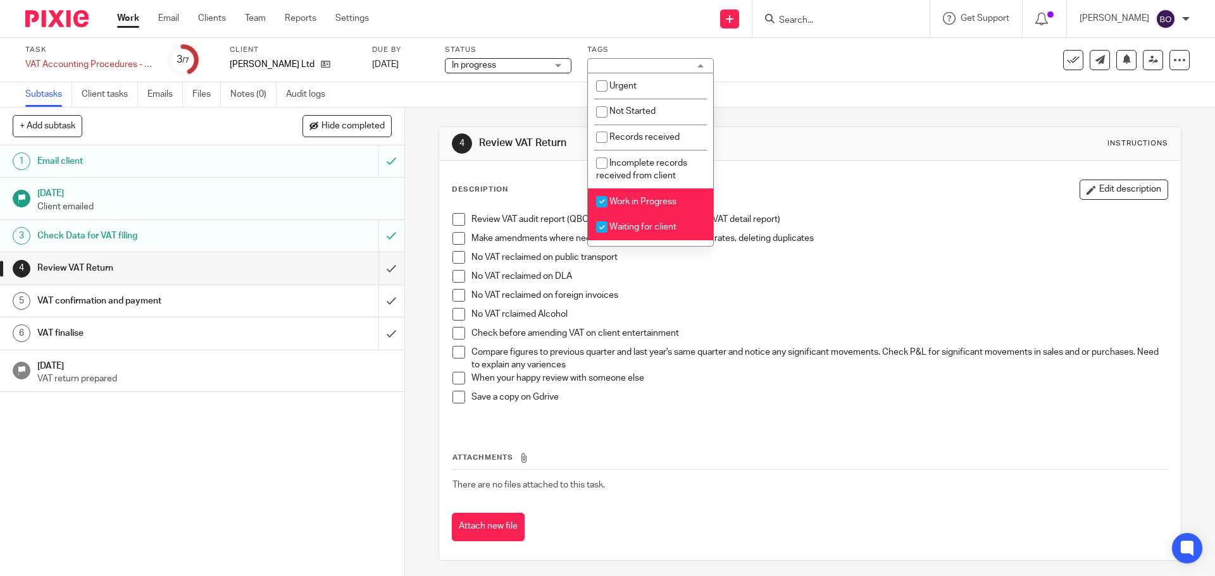
click at [604, 228] on input "checkbox" at bounding box center [602, 227] width 24 height 24
checkbox input "false"
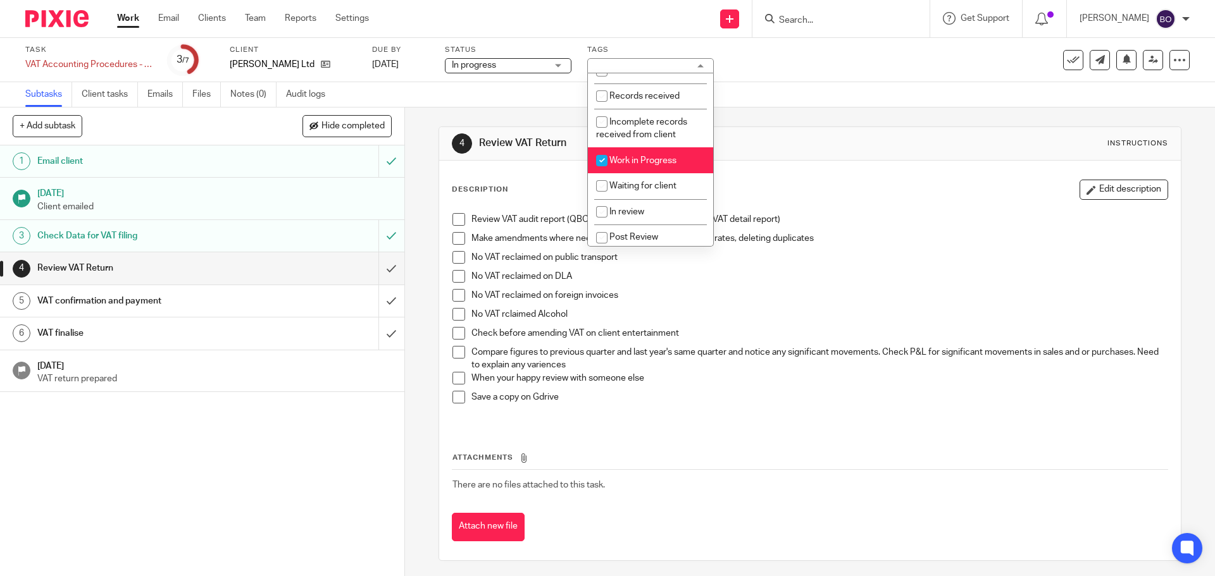
scroll to position [63, 0]
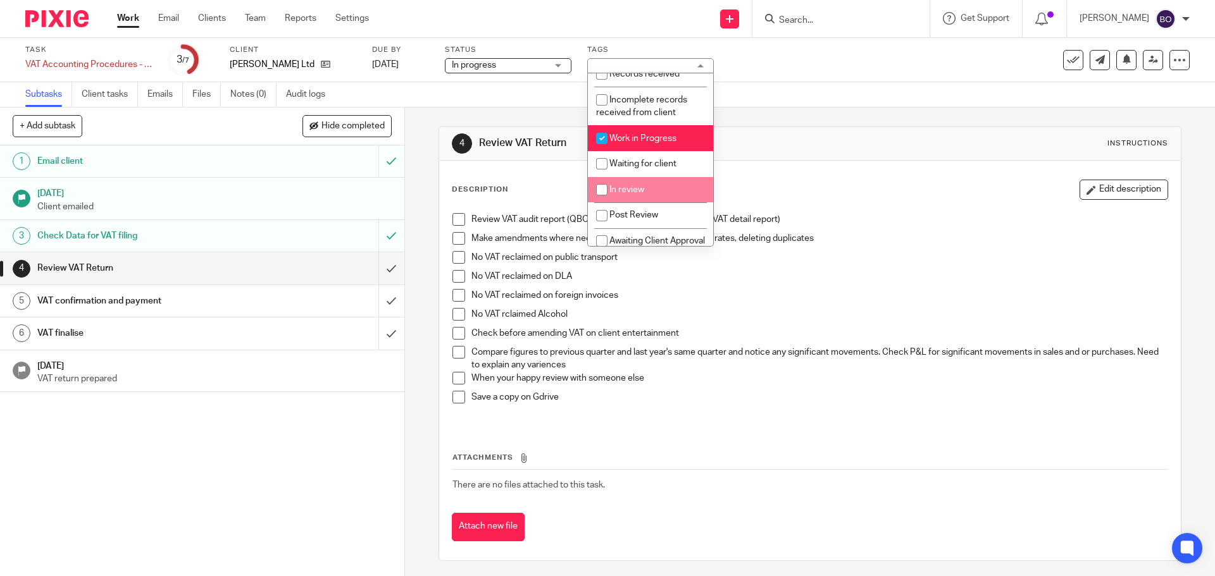
click at [599, 192] on input "checkbox" at bounding box center [602, 190] width 24 height 24
checkbox input "true"
click at [128, 16] on link "Work" at bounding box center [128, 18] width 22 height 13
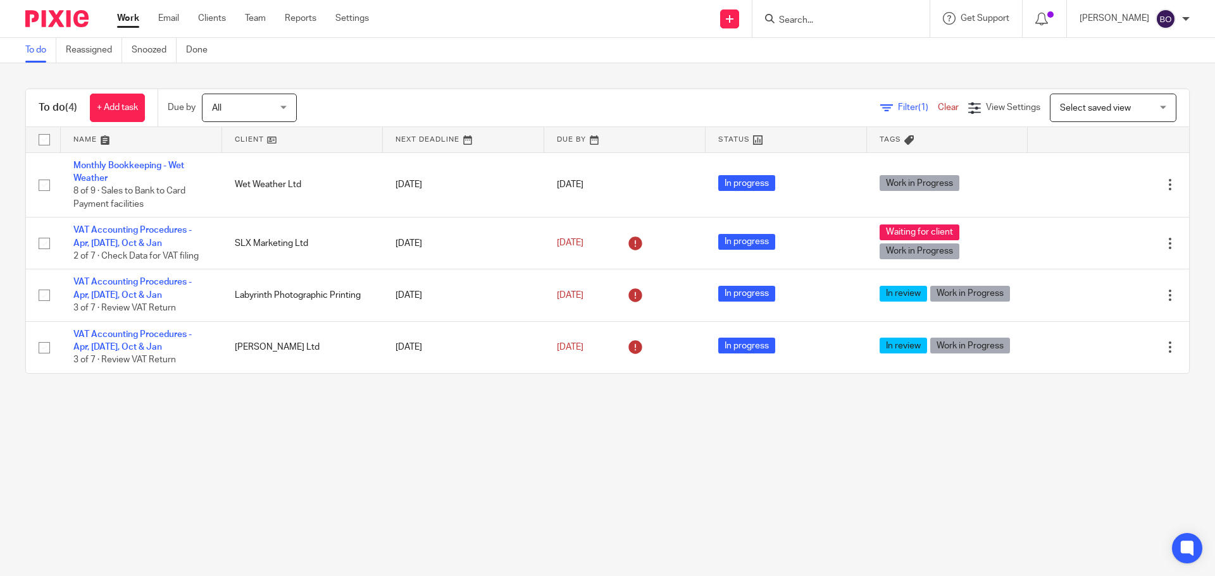
click at [812, 16] on input "Search" at bounding box center [835, 20] width 114 height 11
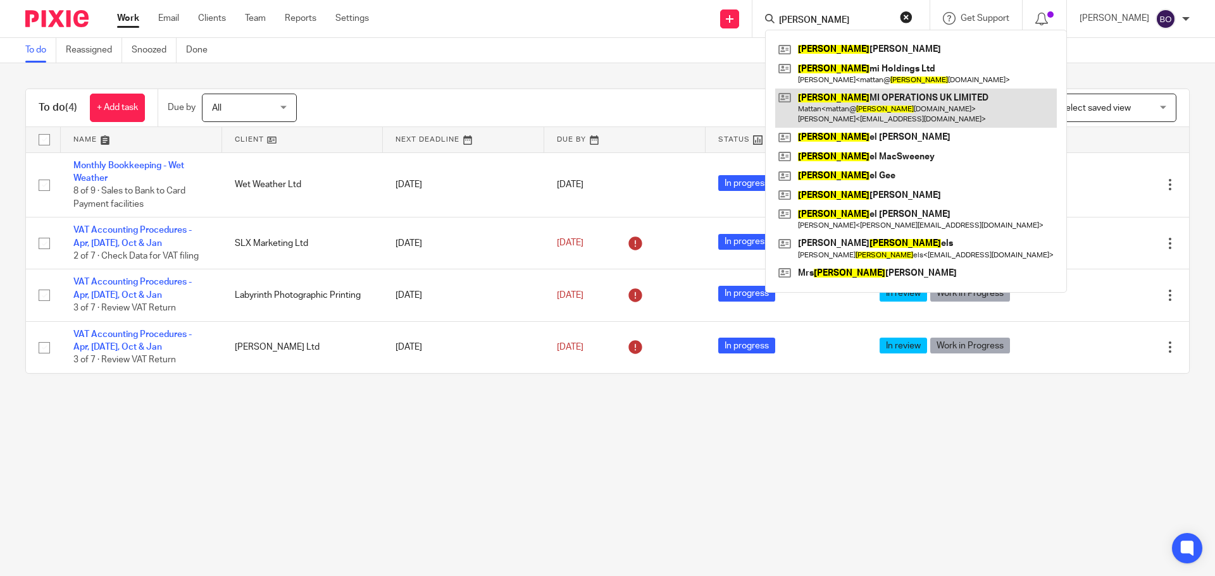
type input "[PERSON_NAME]"
click at [850, 107] on link at bounding box center [916, 108] width 282 height 39
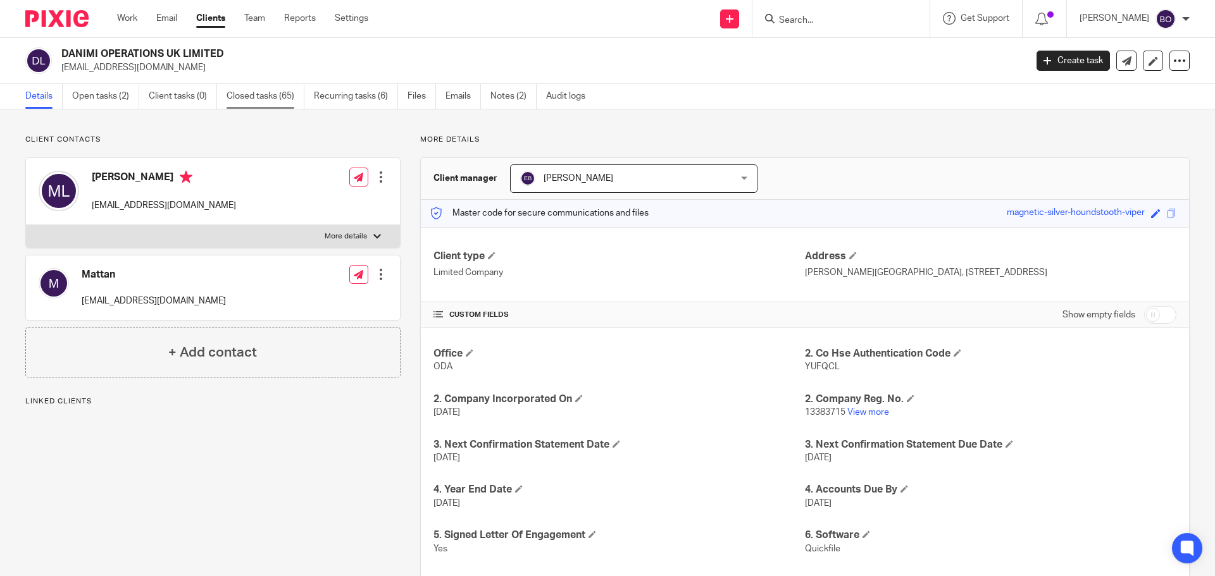
click at [273, 99] on link "Closed tasks (65)" at bounding box center [266, 96] width 78 height 25
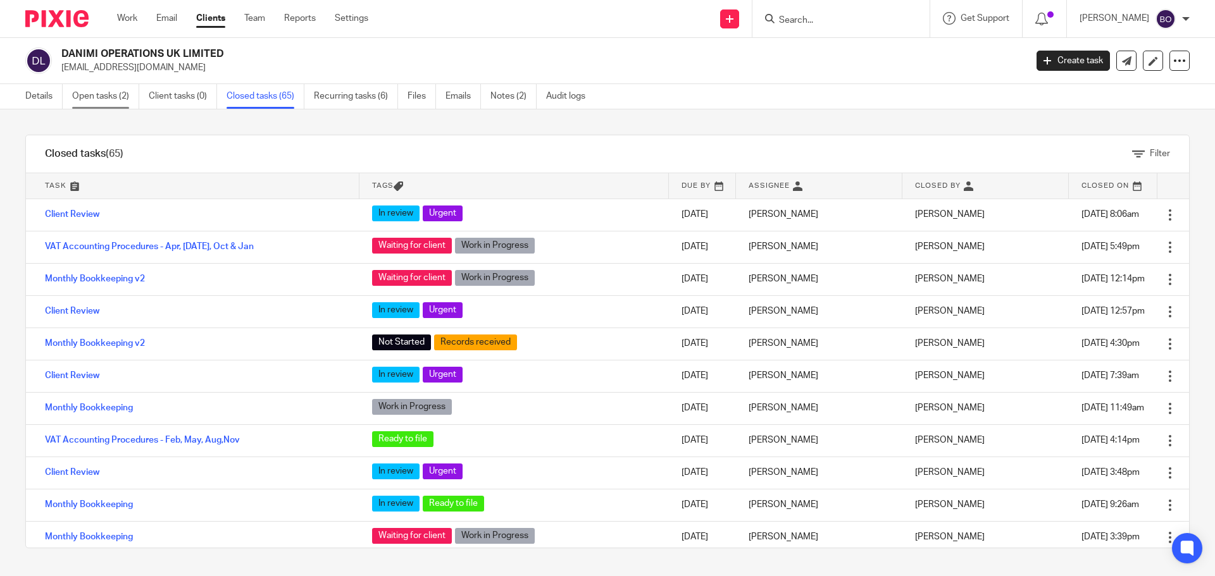
click at [104, 103] on link "Open tasks (2)" at bounding box center [105, 96] width 67 height 25
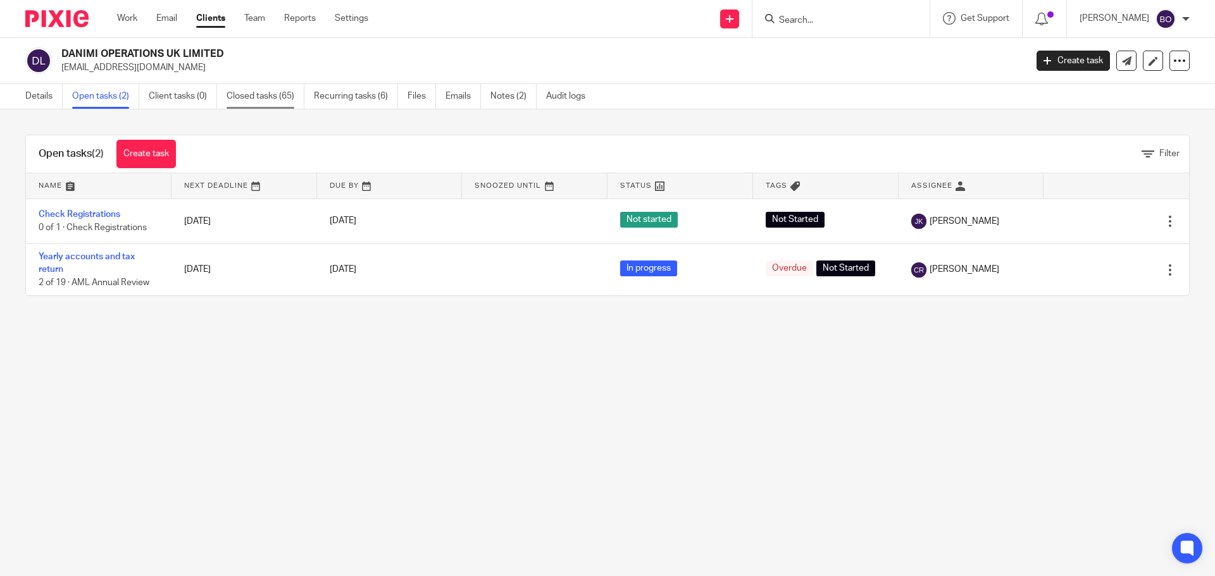
click at [227, 102] on link "Closed tasks (65)" at bounding box center [266, 96] width 78 height 25
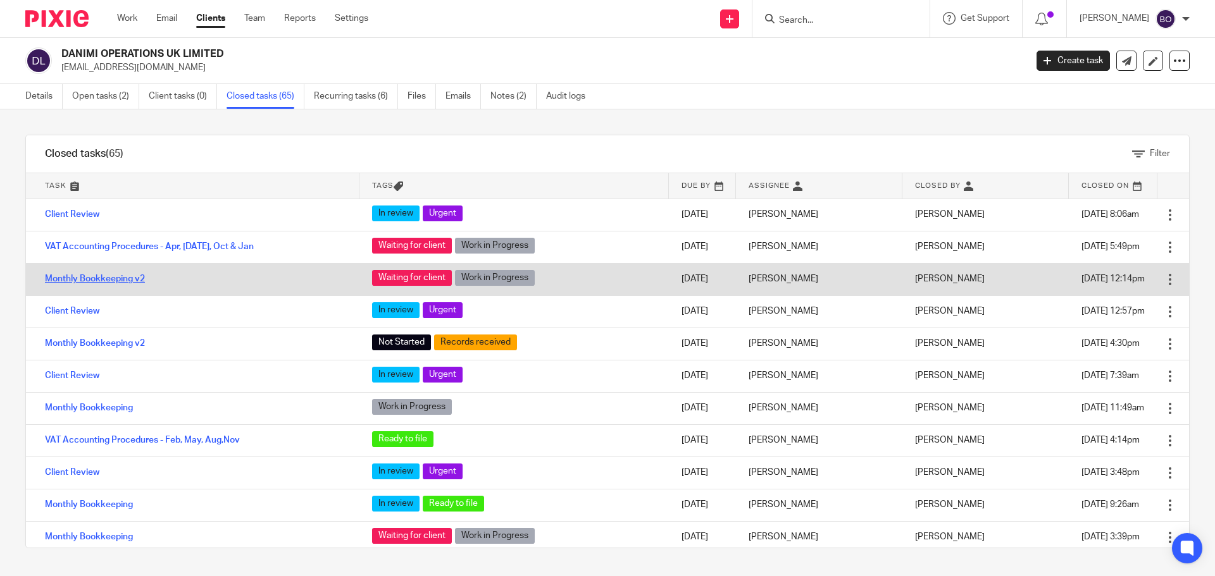
click at [115, 280] on link "Monthly Bookkeeping v2" at bounding box center [95, 279] width 100 height 9
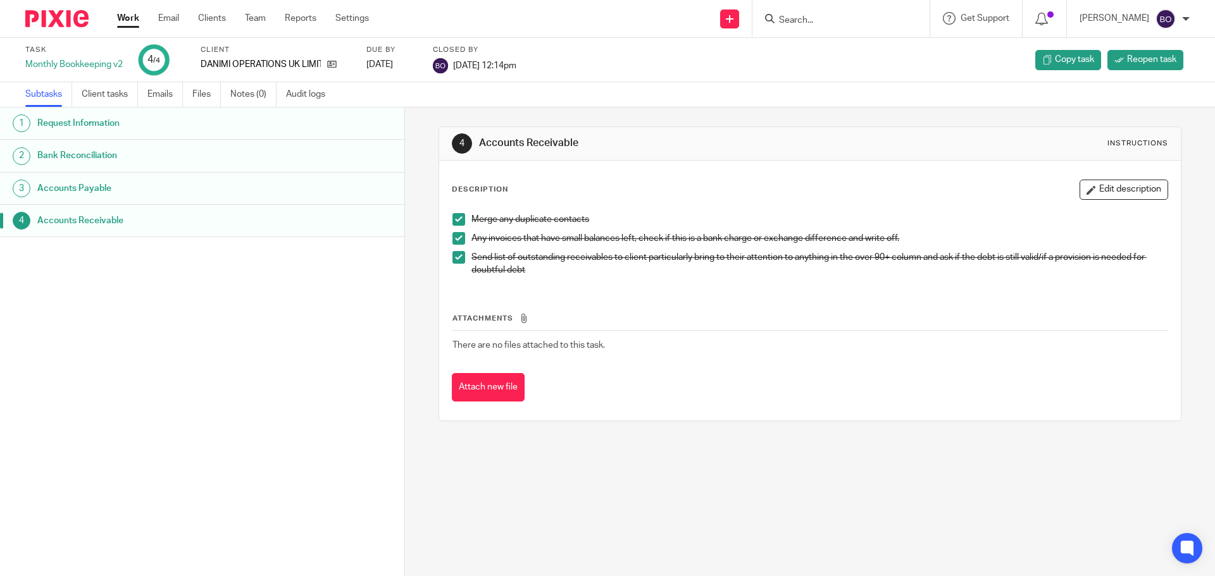
drag, startPoint x: 107, startPoint y: 223, endPoint x: 103, endPoint y: 214, distance: 9.6
